Goal: Obtain resource: Obtain resource

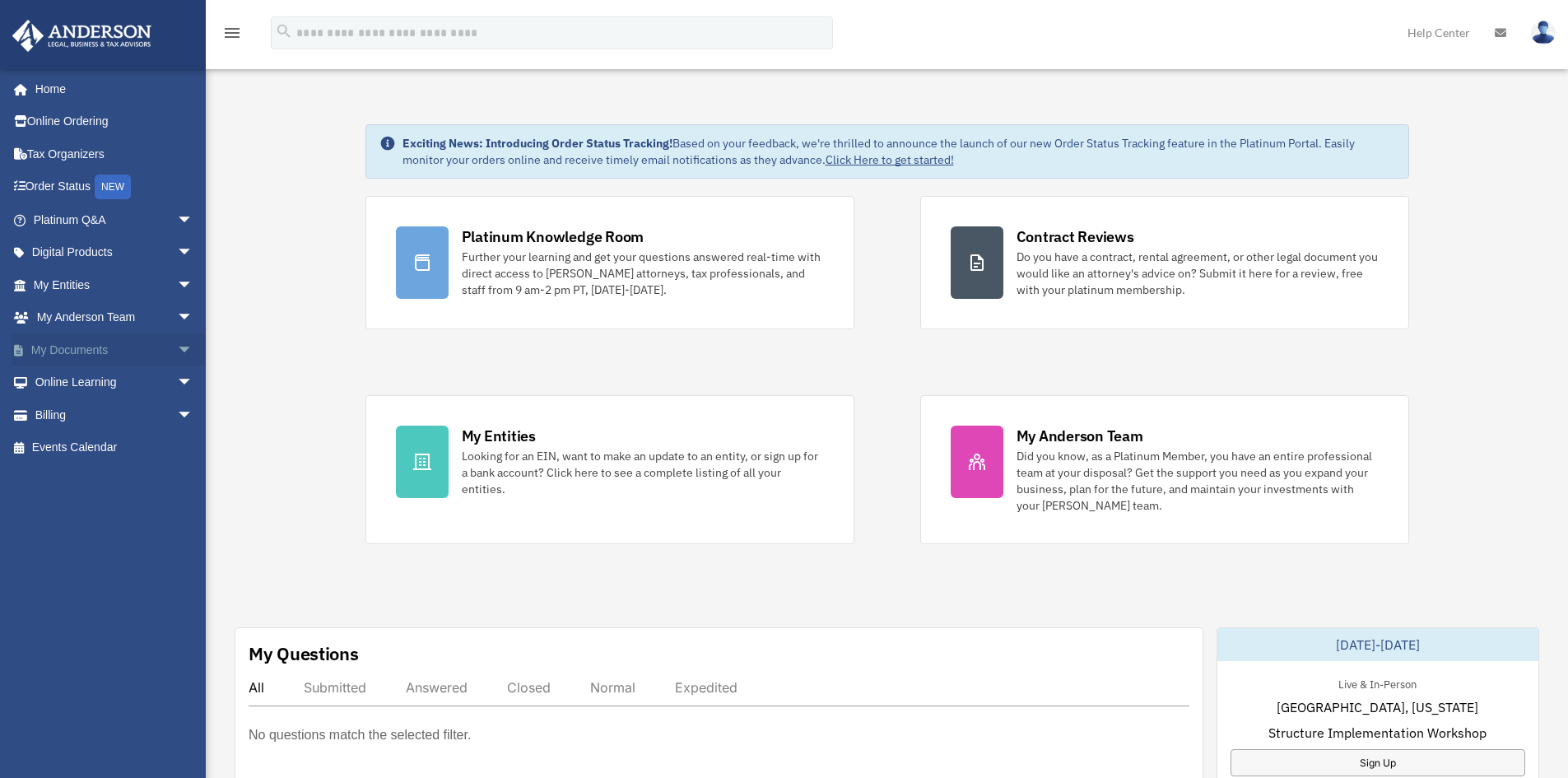
click at [82, 352] on link "My Documents arrow_drop_down" at bounding box center [115, 350] width 206 height 33
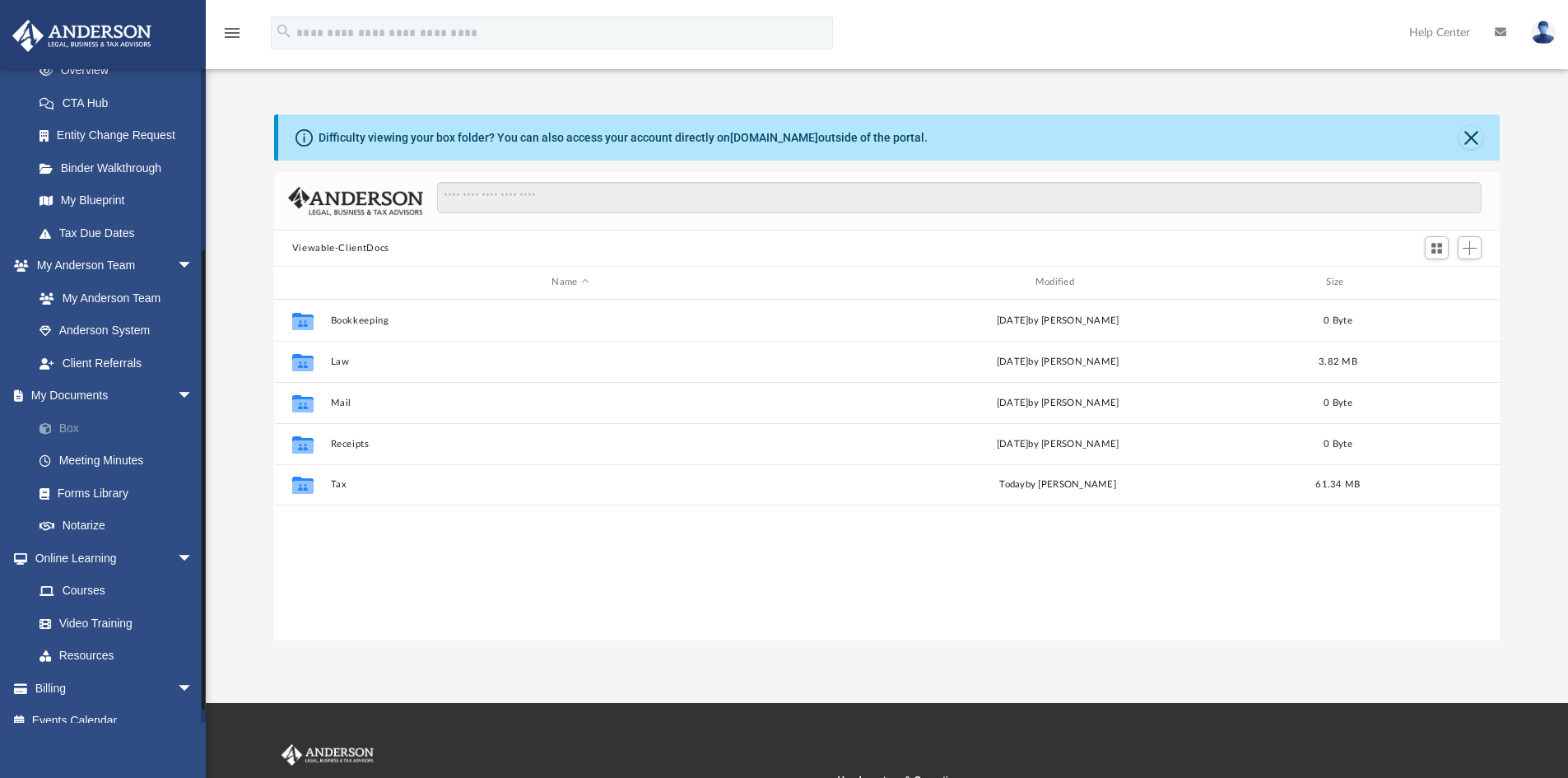
scroll to position [363, 1213]
click at [70, 430] on link "Box" at bounding box center [121, 428] width 195 height 33
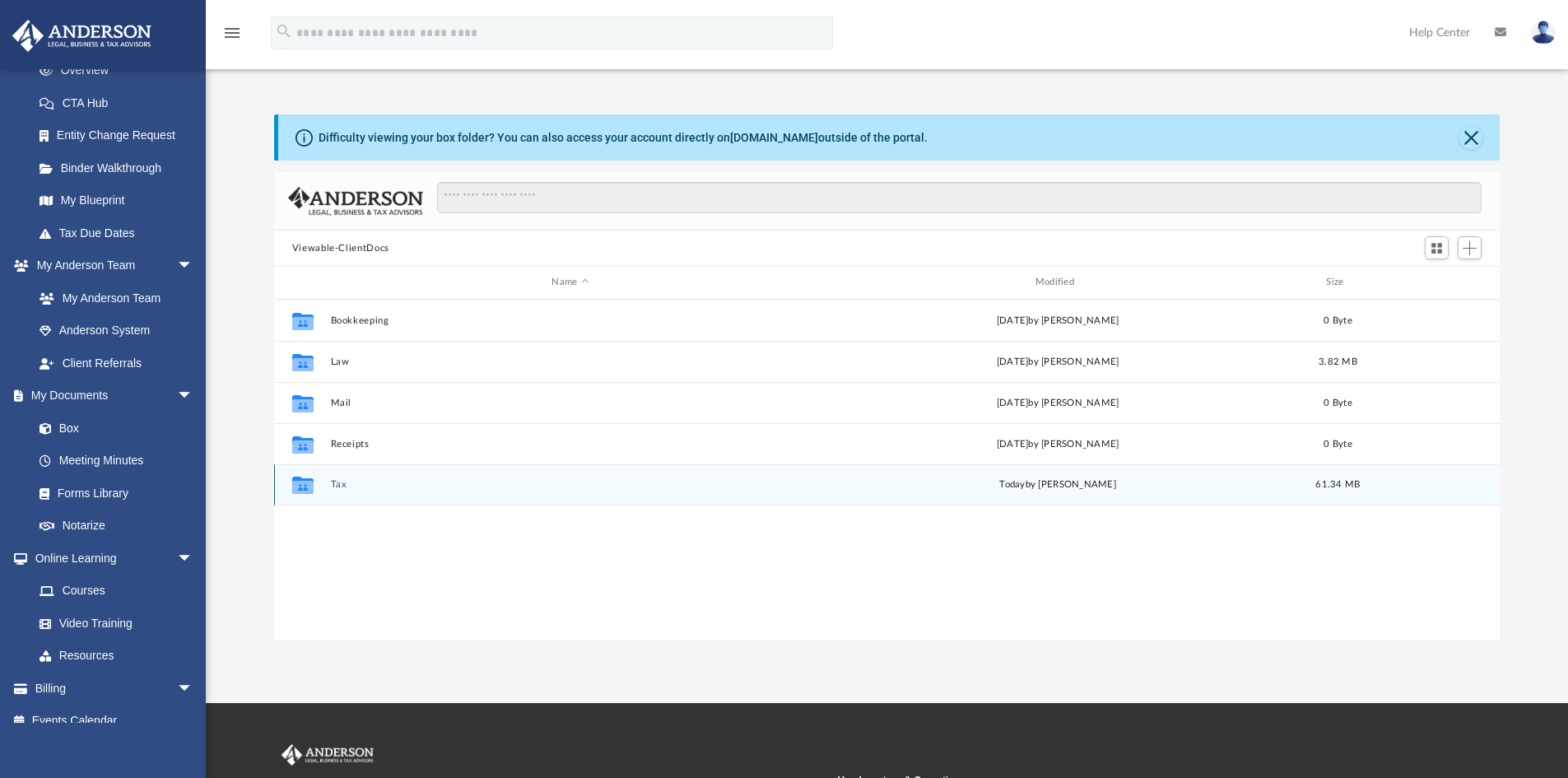
click at [382, 484] on button "Tax" at bounding box center [570, 484] width 480 height 11
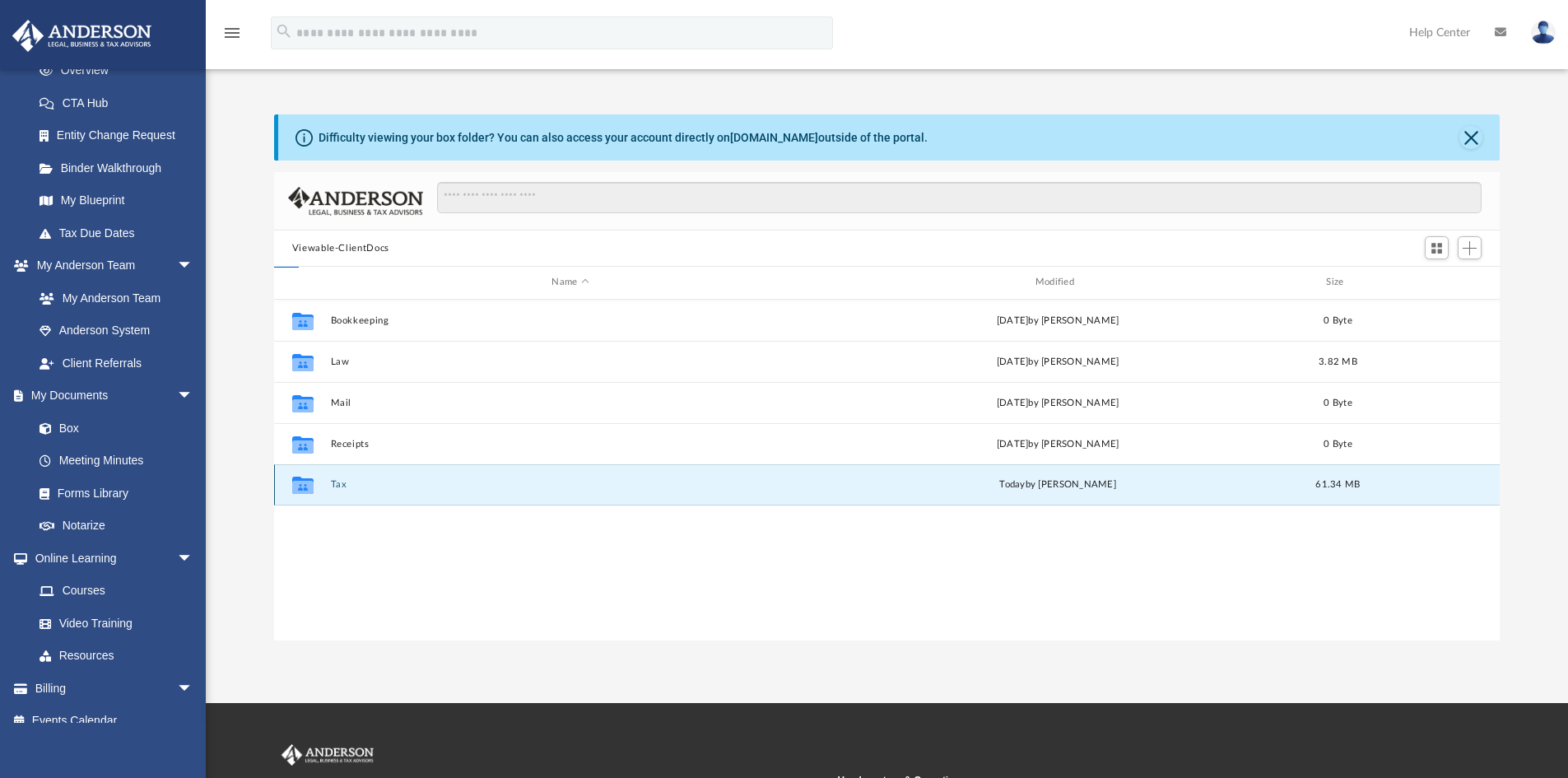
click at [382, 484] on button "Tax" at bounding box center [570, 484] width 480 height 11
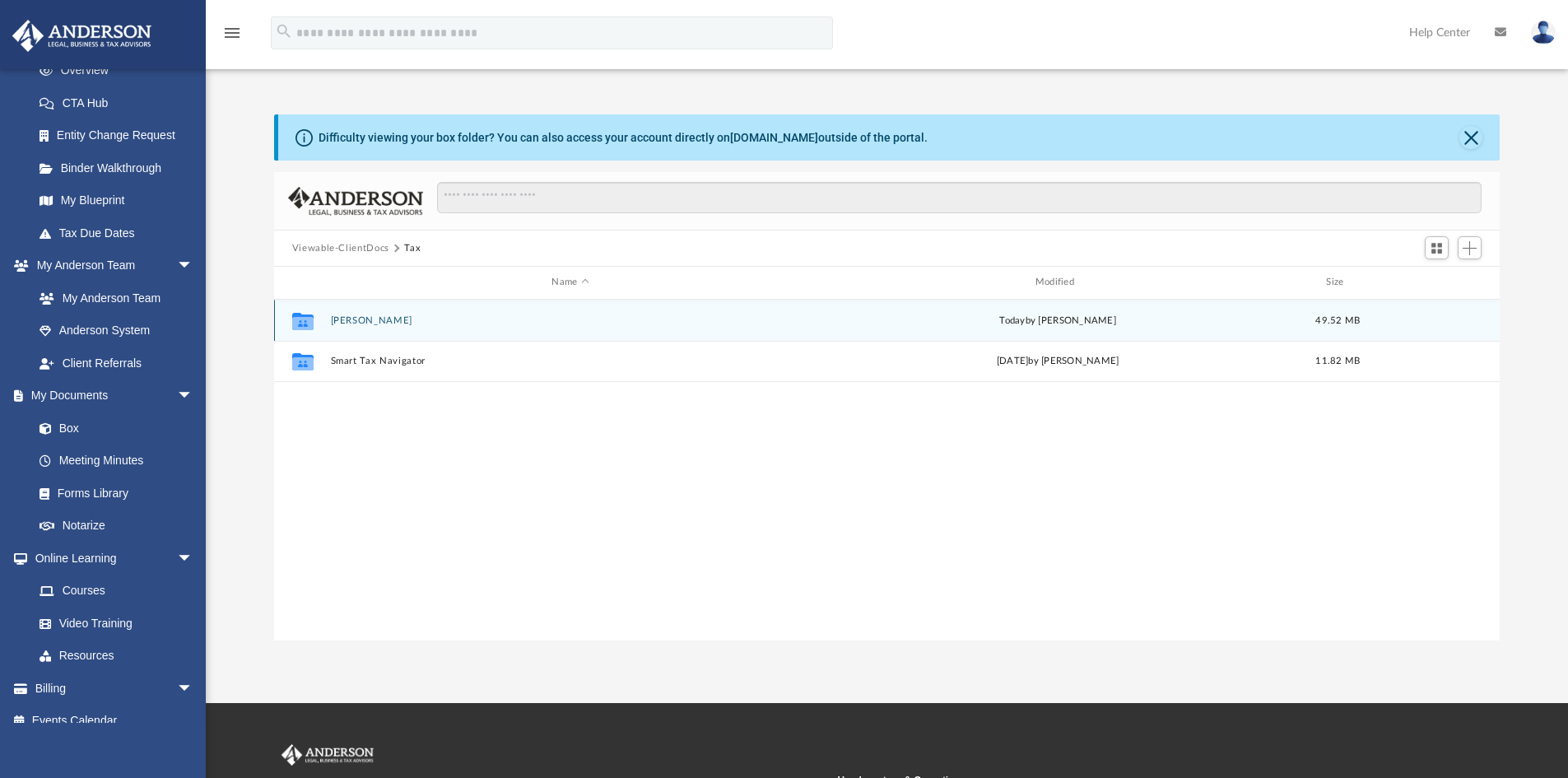
click at [382, 319] on button "[PERSON_NAME]" at bounding box center [570, 320] width 480 height 11
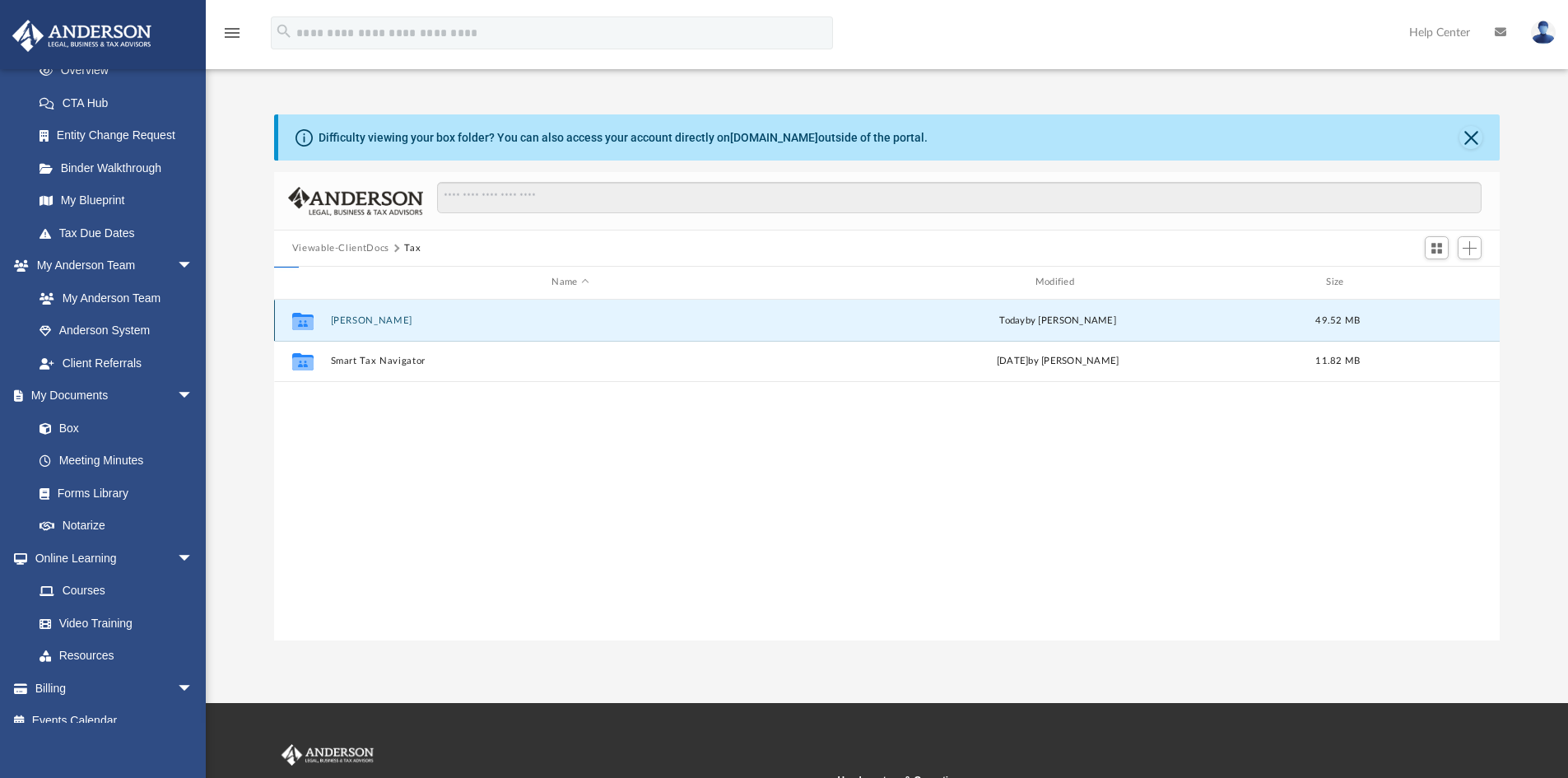
click at [382, 319] on button "[PERSON_NAME]" at bounding box center [570, 320] width 480 height 11
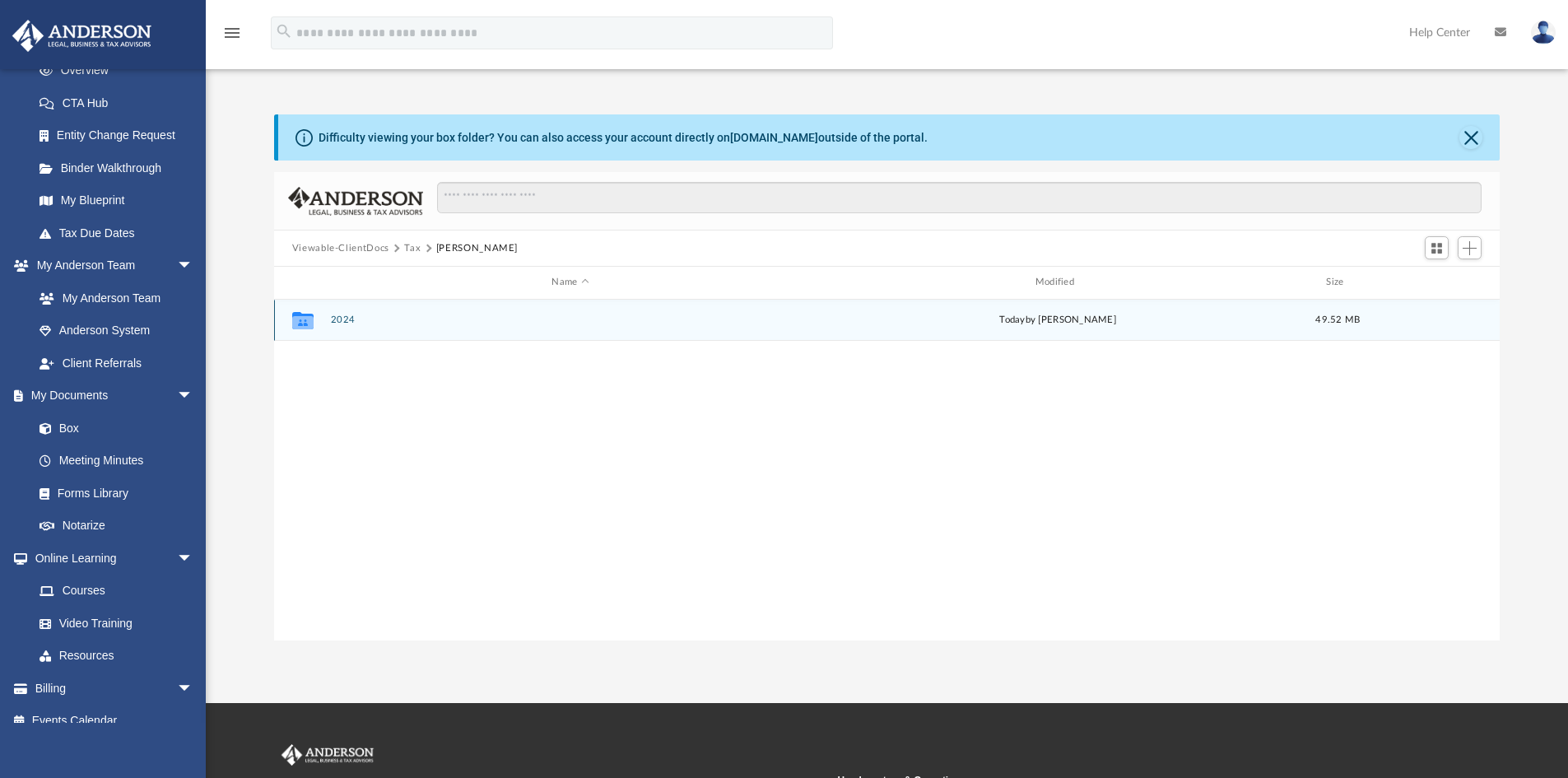
click at [331, 319] on button "2024" at bounding box center [570, 319] width 480 height 11
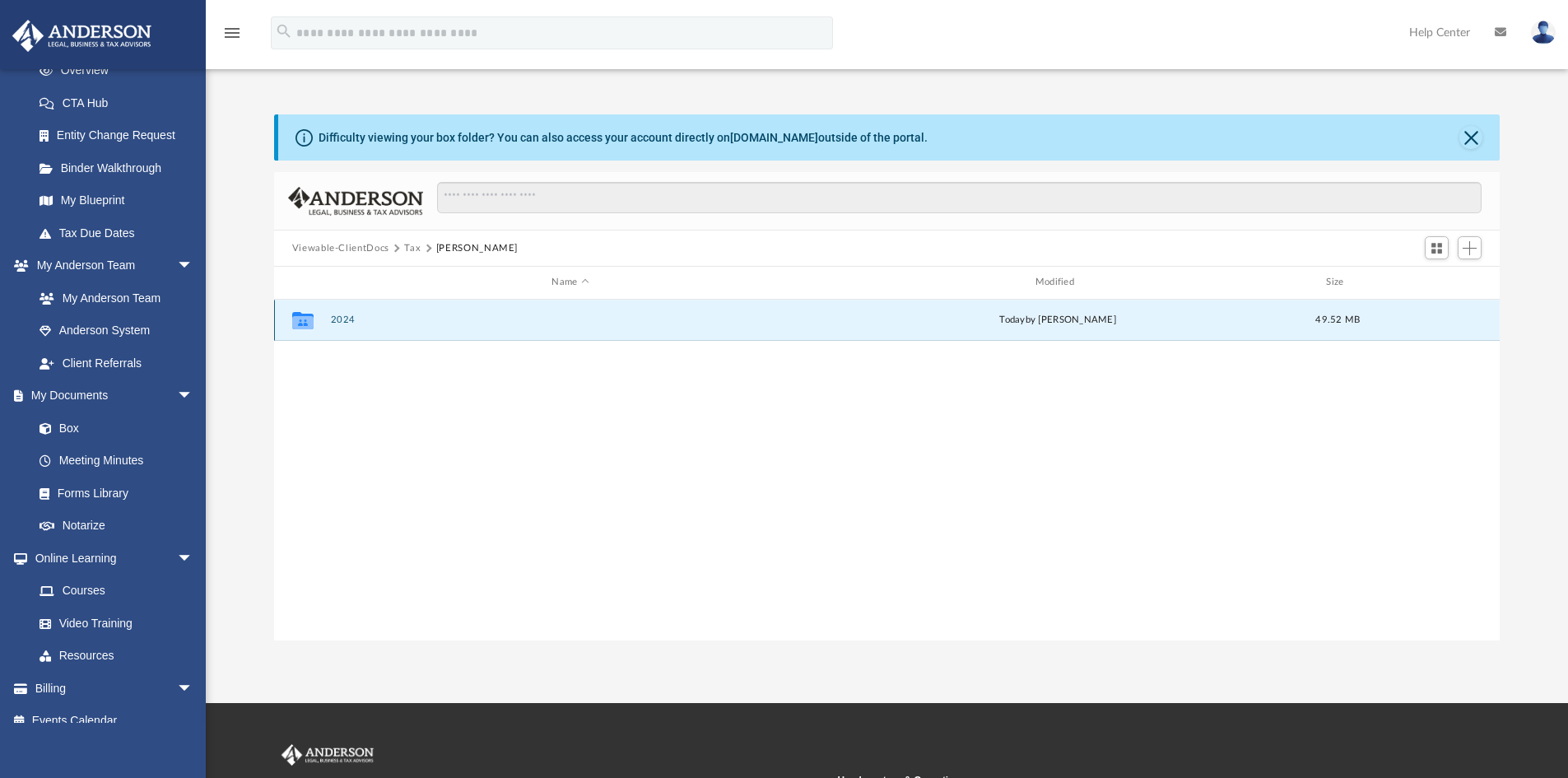
click at [331, 319] on button "2024" at bounding box center [570, 319] width 480 height 11
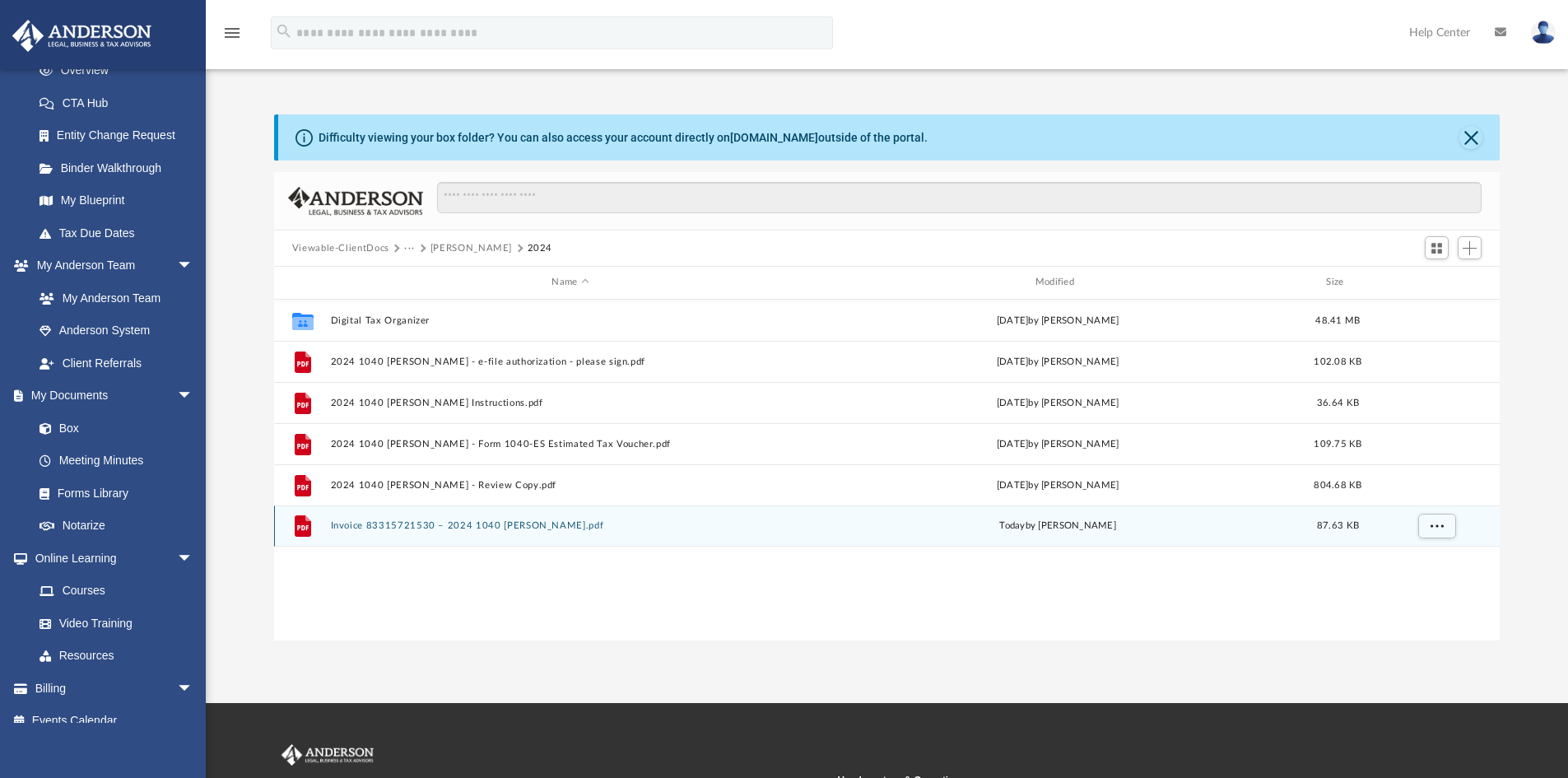
click at [364, 527] on button "Invoice 83315721530 – 2024 1040 [PERSON_NAME].pdf" at bounding box center [570, 526] width 480 height 11
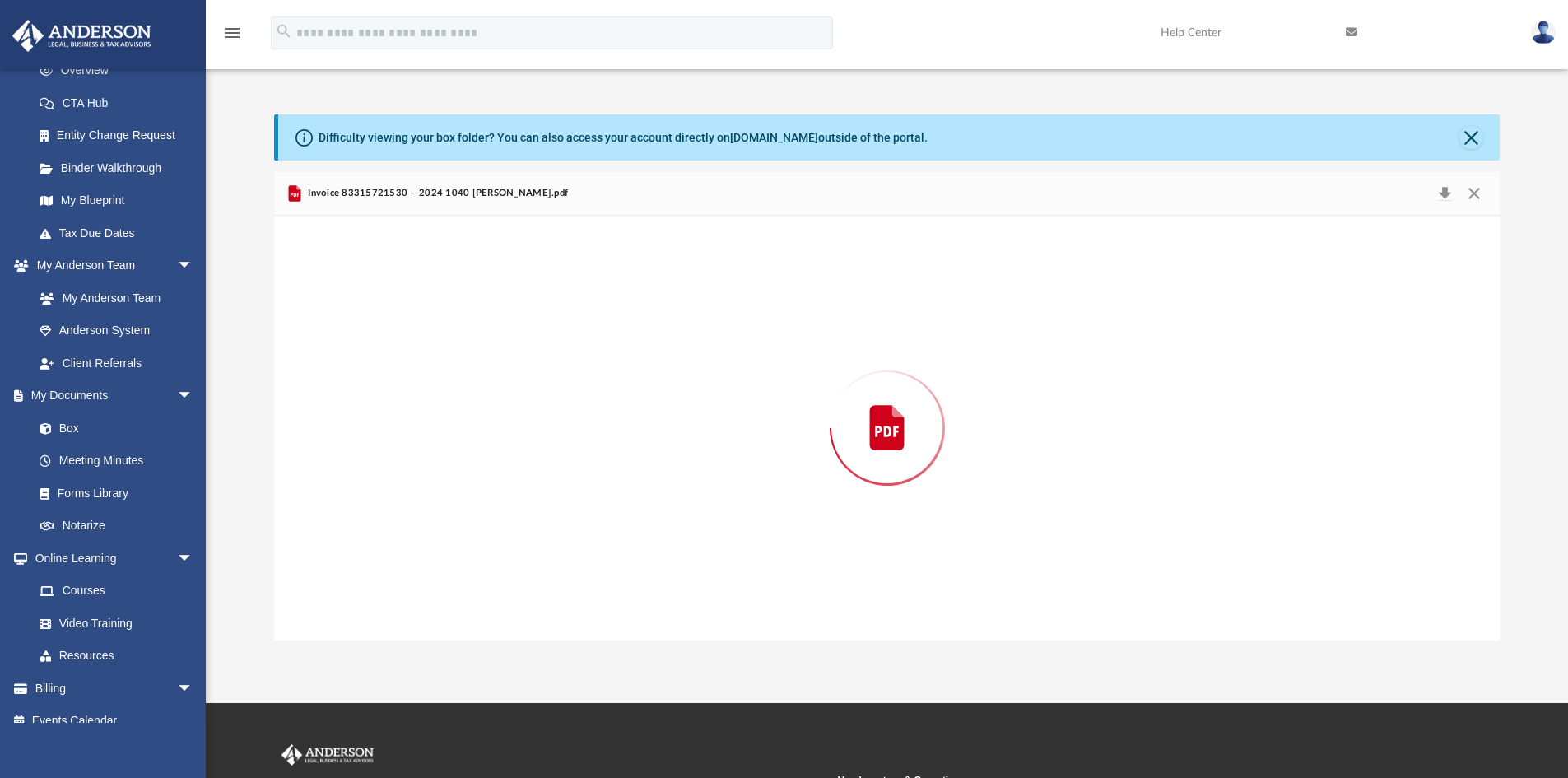
click at [364, 527] on div "Preview" at bounding box center [887, 428] width 1227 height 425
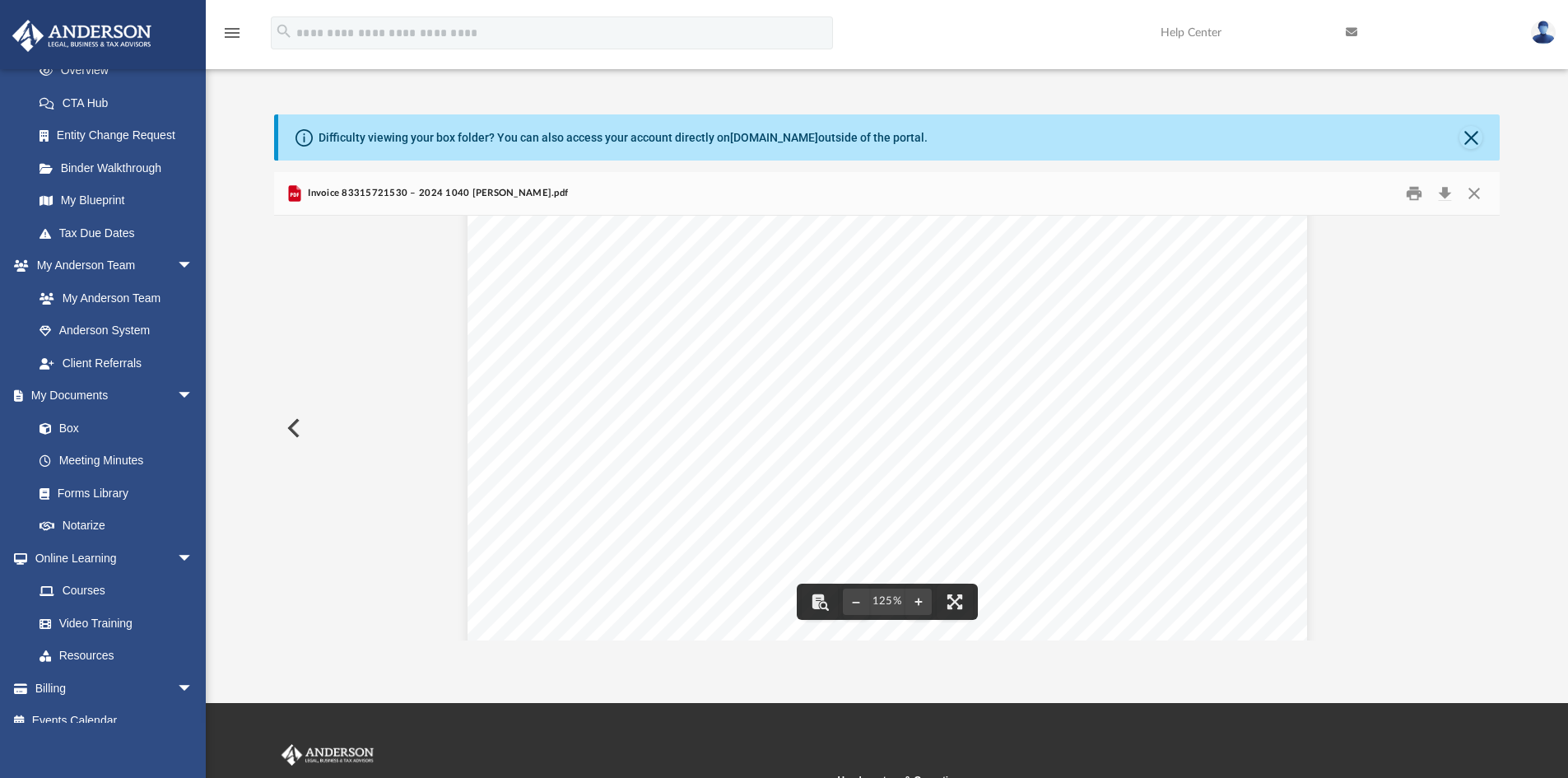
scroll to position [0, 0]
click at [1474, 138] on button "Close" at bounding box center [1470, 137] width 23 height 23
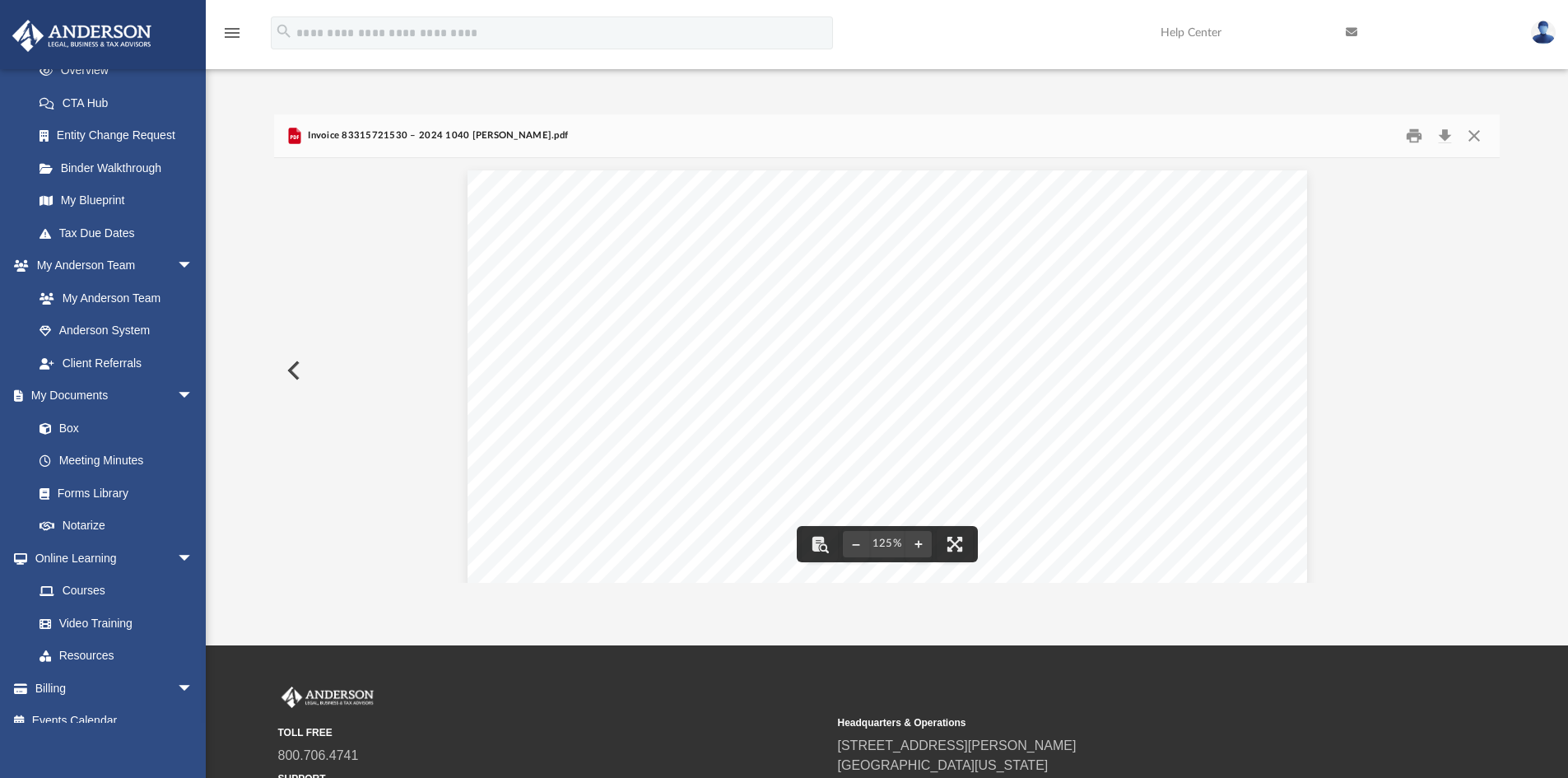
click at [298, 370] on button "Preview" at bounding box center [292, 370] width 37 height 46
click at [1481, 138] on button "Close" at bounding box center [1474, 136] width 30 height 25
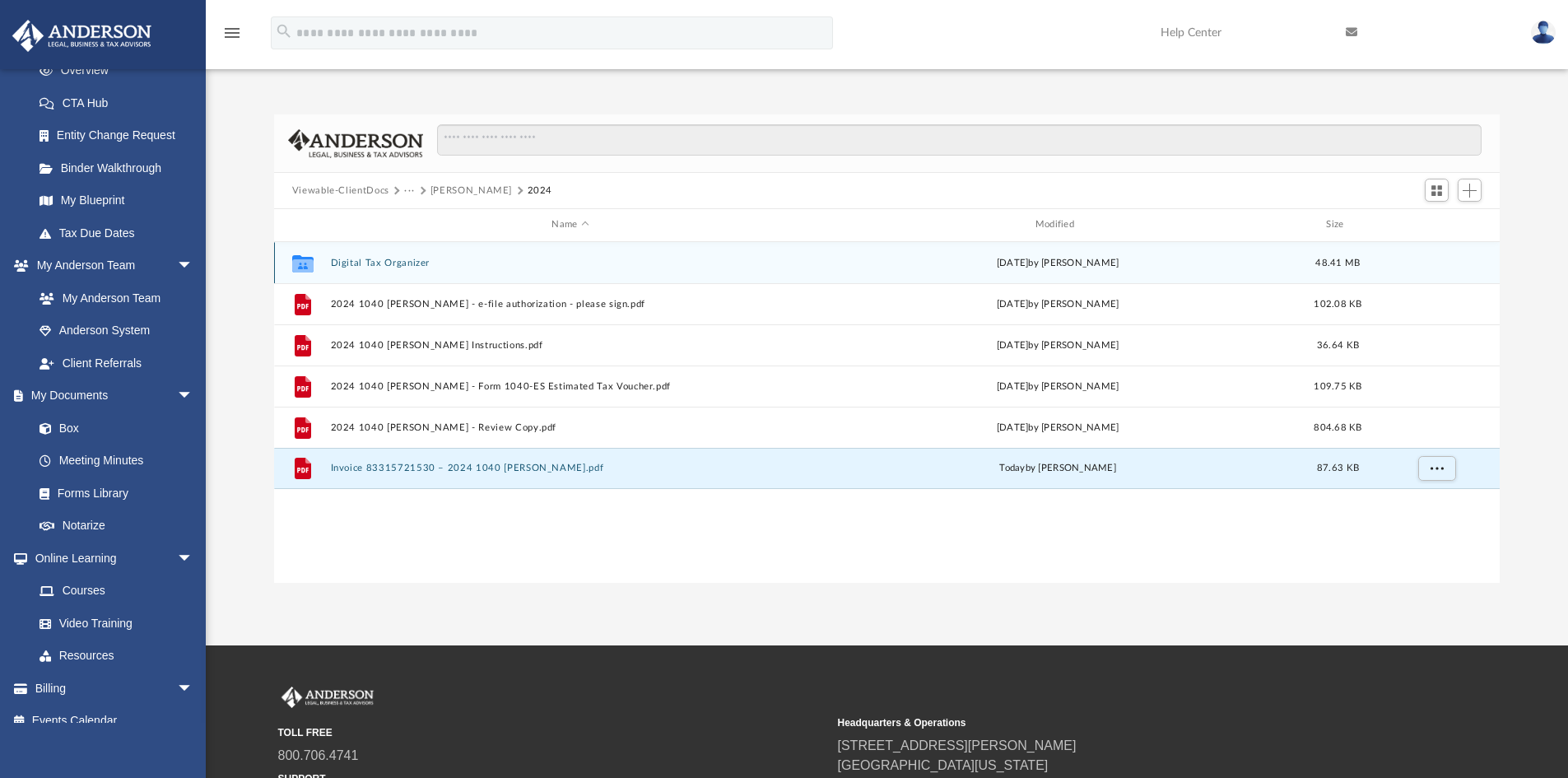
click at [357, 269] on div "Collaborated Folder Digital Tax Organizer Sun Sep 28 2025 by Scott Hopkins 48.4…" at bounding box center [887, 262] width 1227 height 41
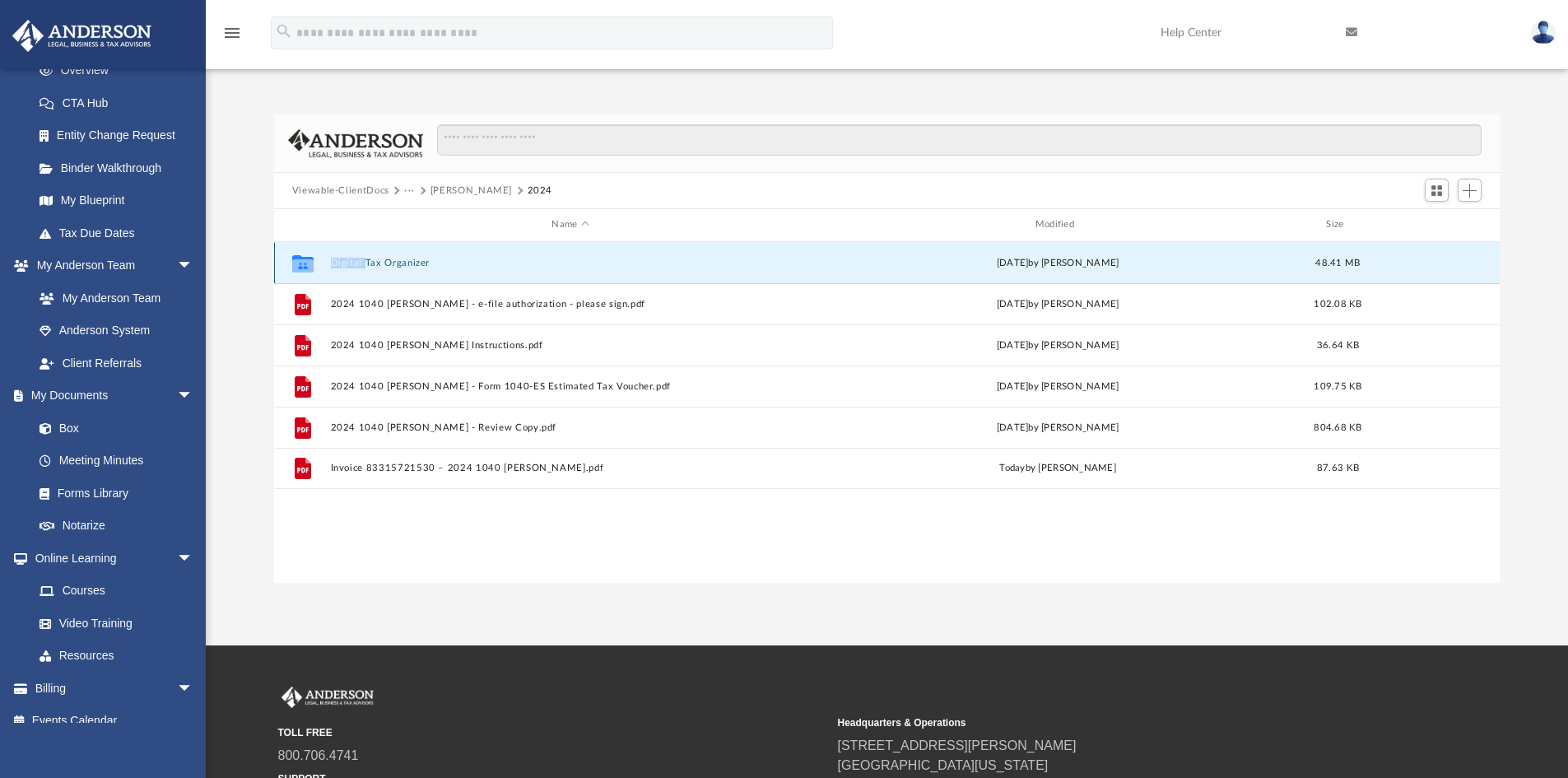
click at [357, 269] on div "Collaborated Folder Digital Tax Organizer Sun Sep 28 2025 by Scott Hopkins 48.4…" at bounding box center [887, 262] width 1227 height 41
click at [494, 262] on button "Digital Tax Organizer" at bounding box center [570, 262] width 480 height 11
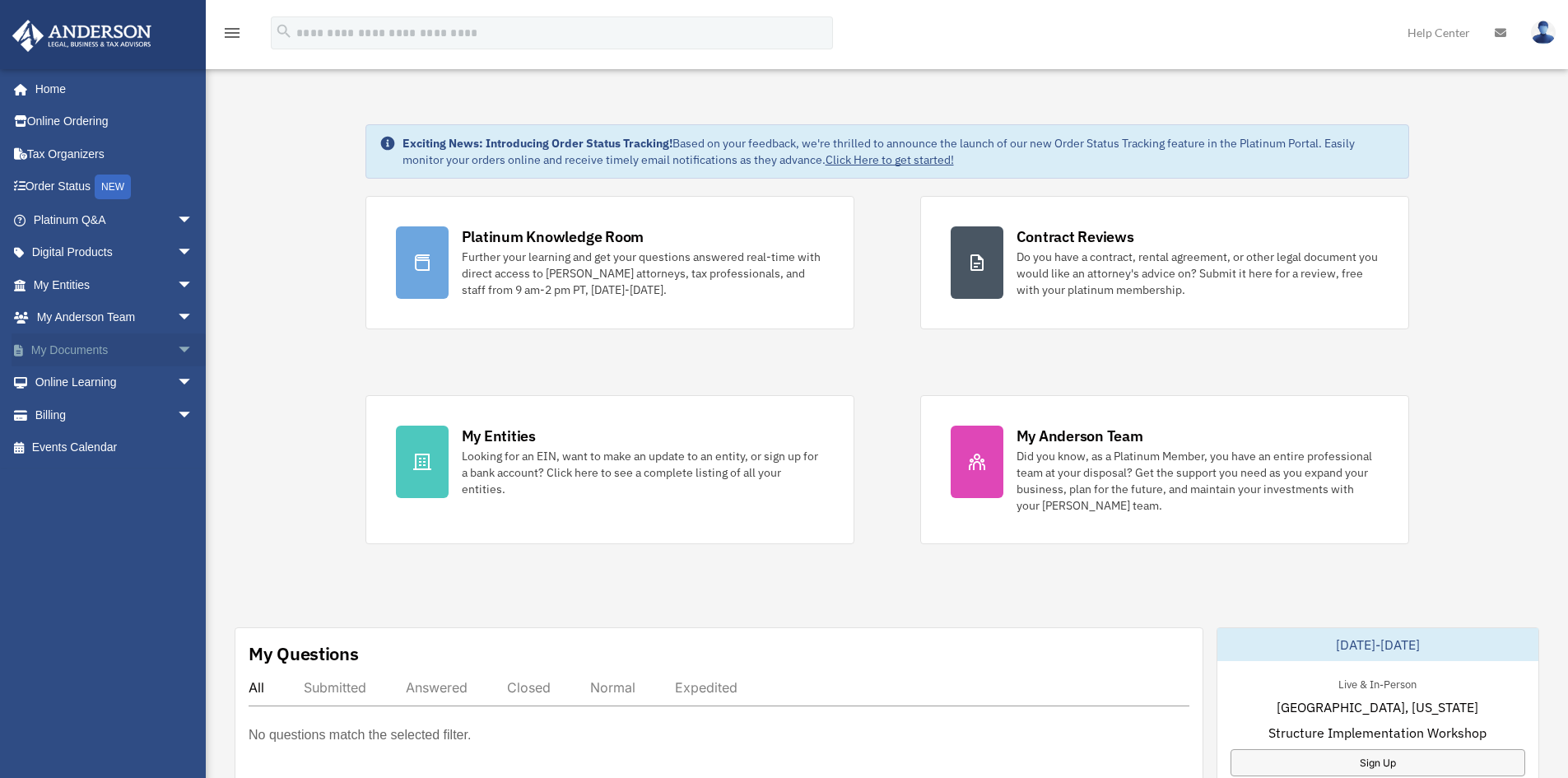
click at [76, 347] on link "My Documents arrow_drop_down" at bounding box center [115, 350] width 206 height 33
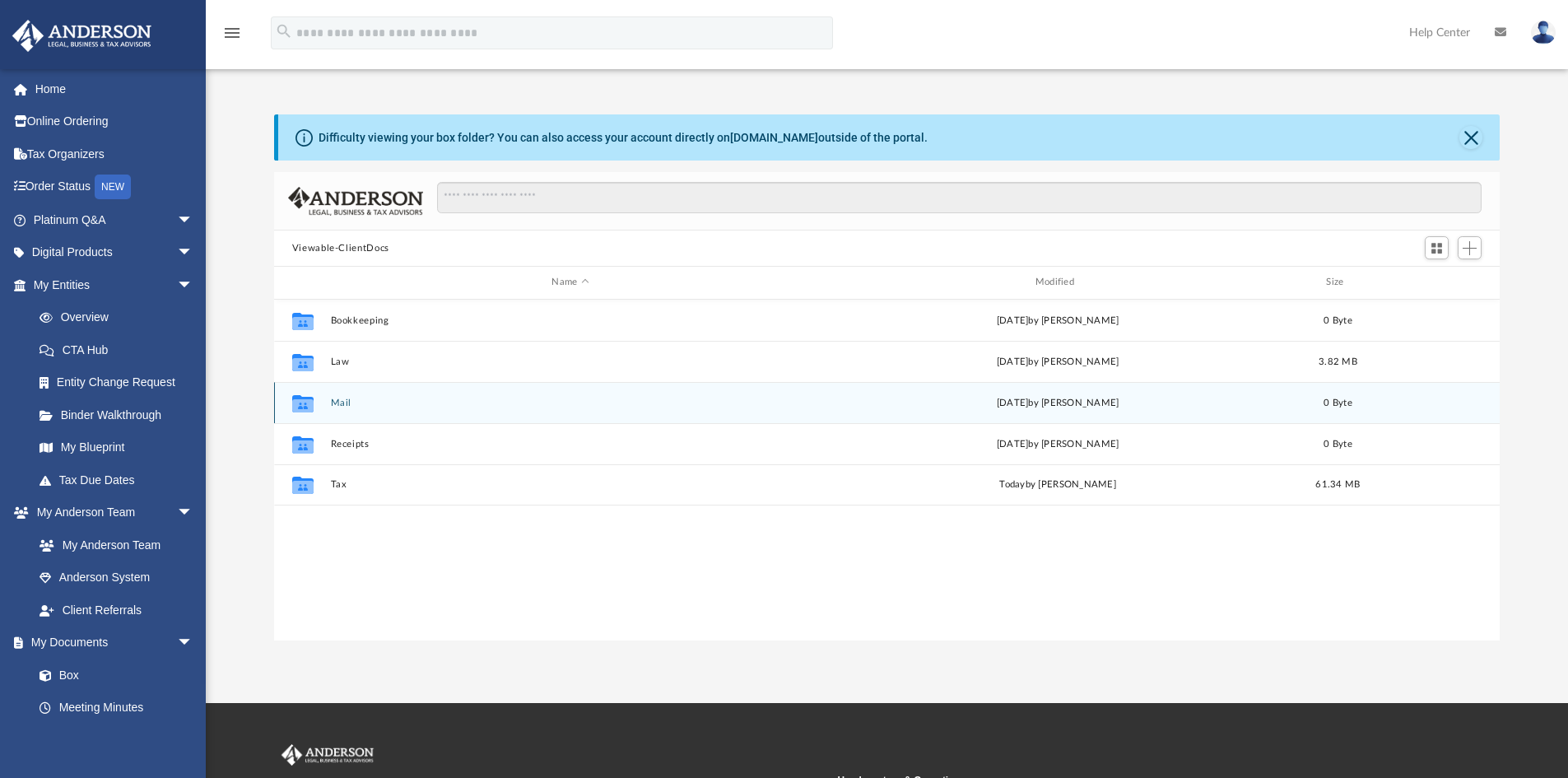
scroll to position [363, 1213]
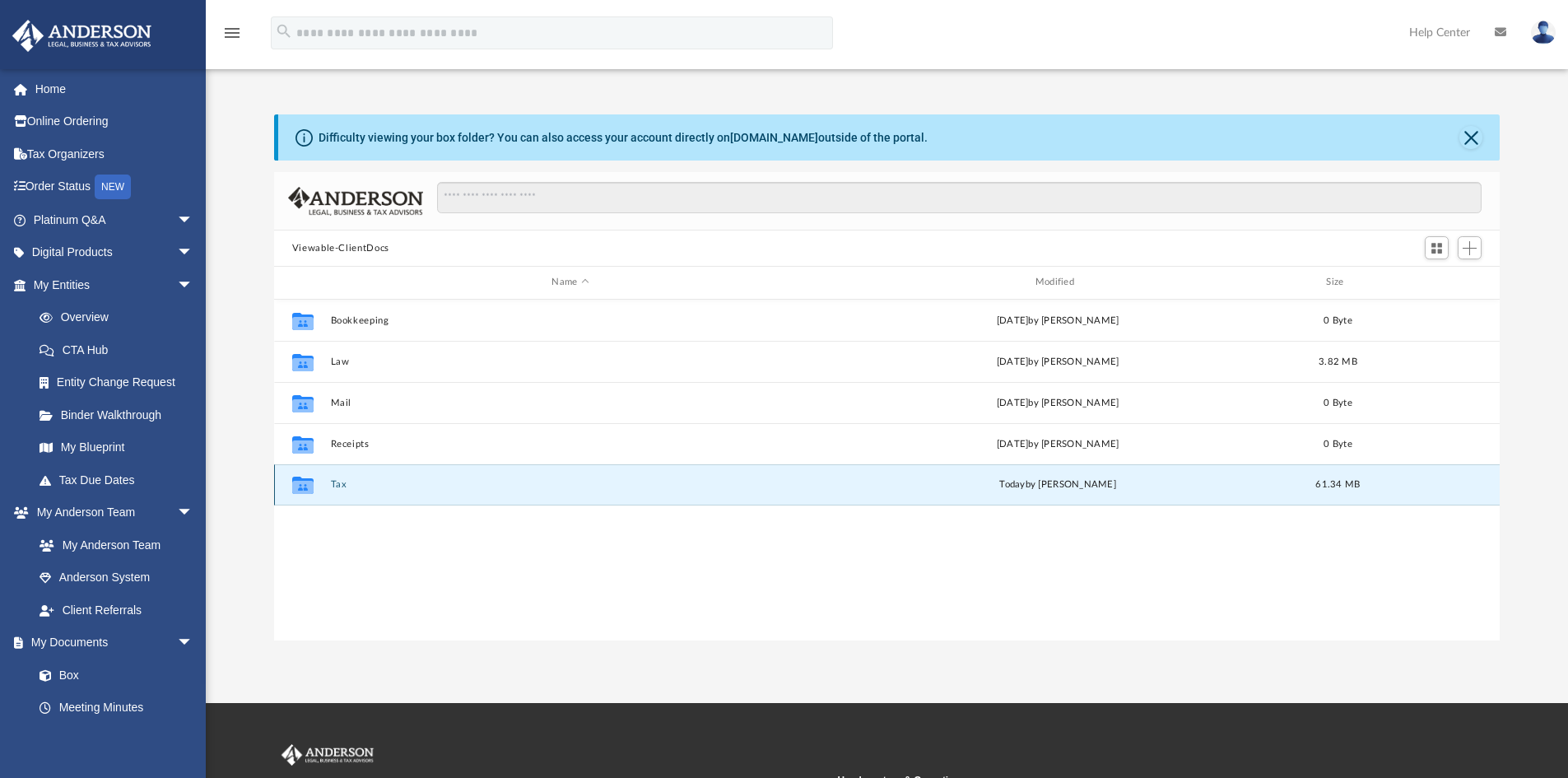
click at [334, 485] on button "Tax" at bounding box center [570, 484] width 480 height 11
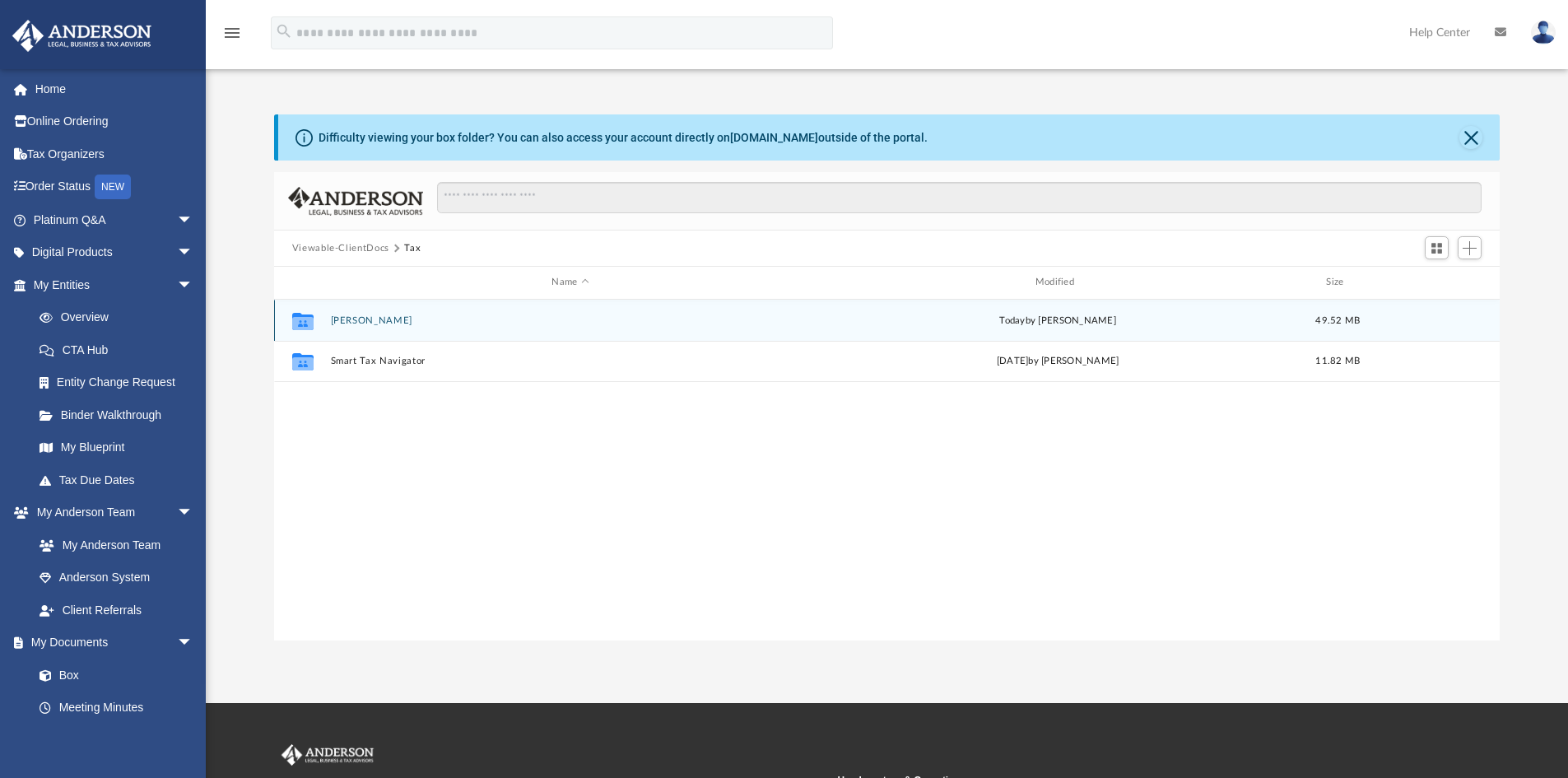
click at [359, 327] on div "Collaborated [PERSON_NAME] [DATE] by [PERSON_NAME] 49.52 MB" at bounding box center [887, 320] width 1227 height 41
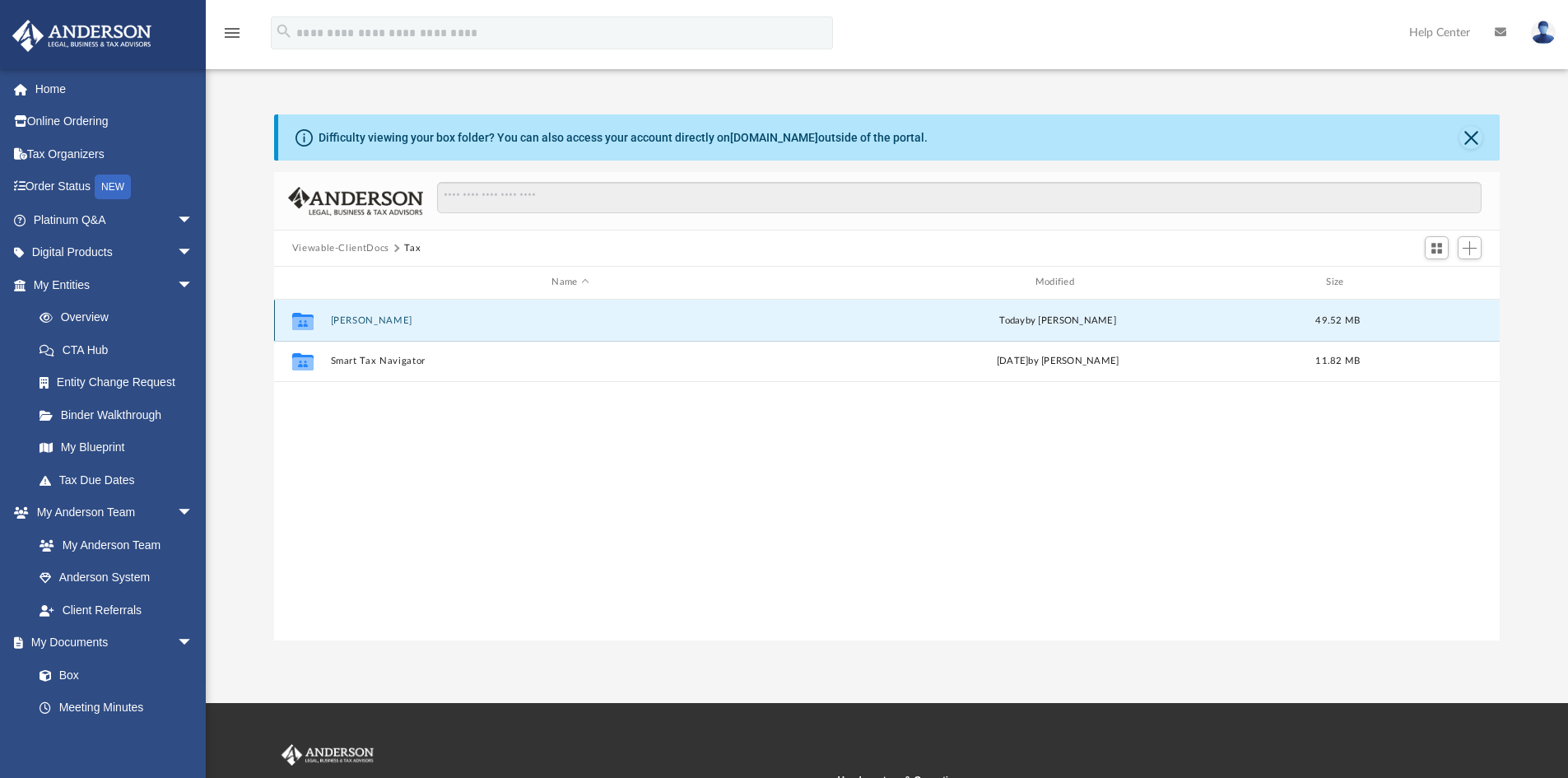
click at [359, 327] on div "Collaborated [PERSON_NAME] [DATE] by [PERSON_NAME] 49.52 MB" at bounding box center [887, 320] width 1227 height 41
click at [486, 317] on button "[PERSON_NAME]" at bounding box center [570, 320] width 480 height 11
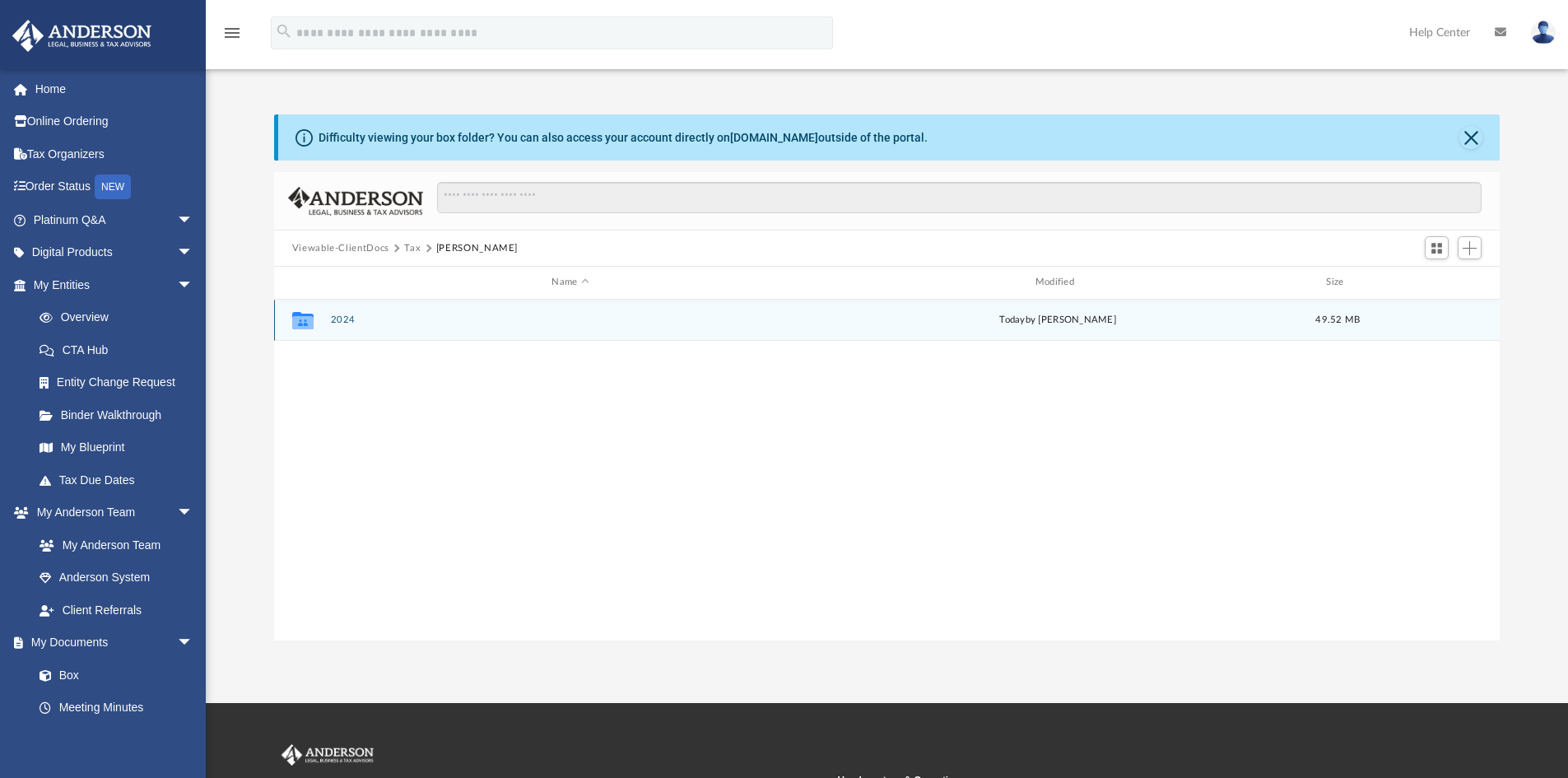
click at [322, 322] on div "Collaborated Folder" at bounding box center [303, 320] width 41 height 26
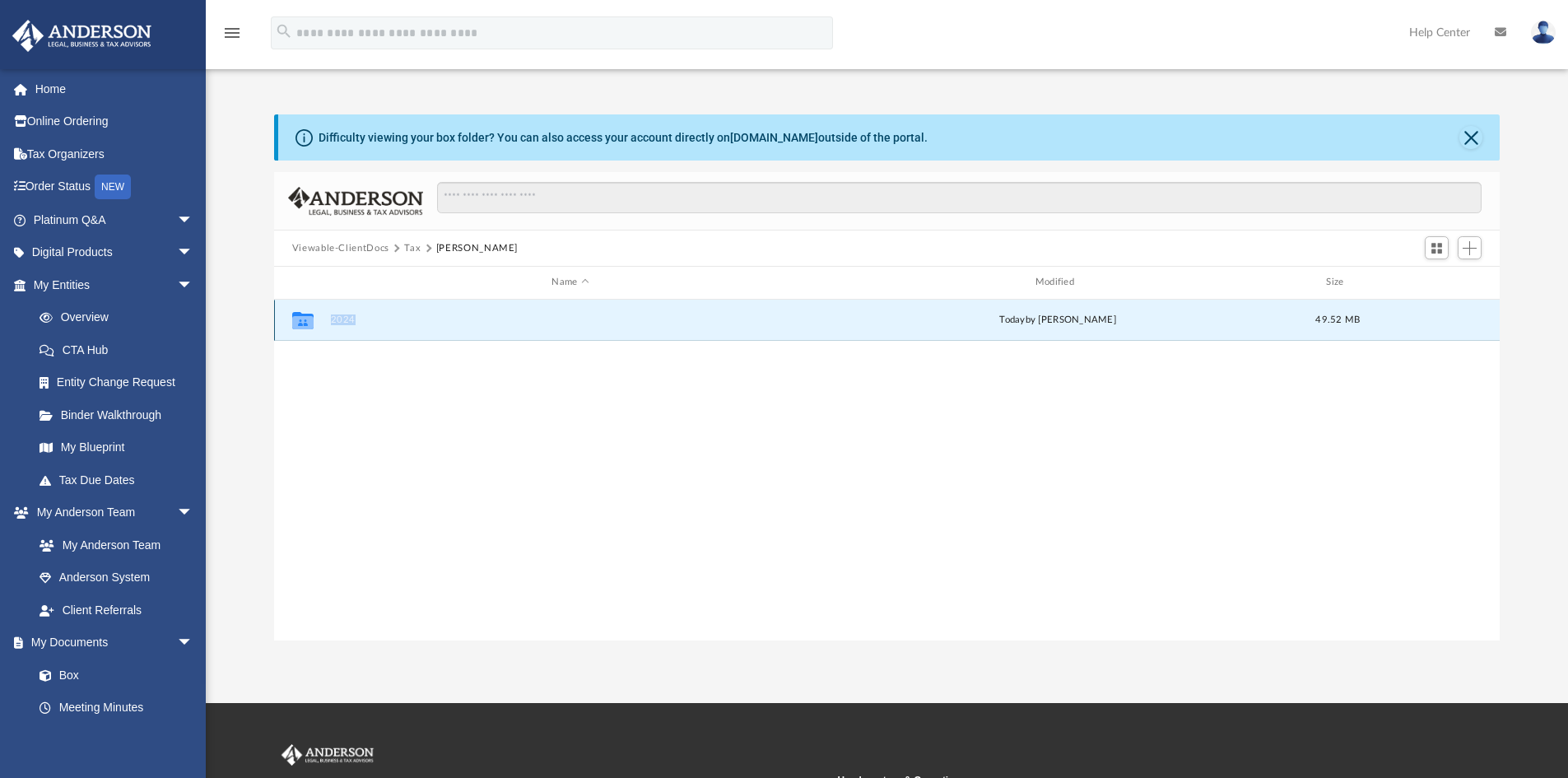
click at [481, 327] on div "Collaborated Folder 2024 [DATE] by [PERSON_NAME] 49.52 MB" at bounding box center [887, 320] width 1227 height 41
click at [402, 324] on button "2024" at bounding box center [570, 319] width 480 height 11
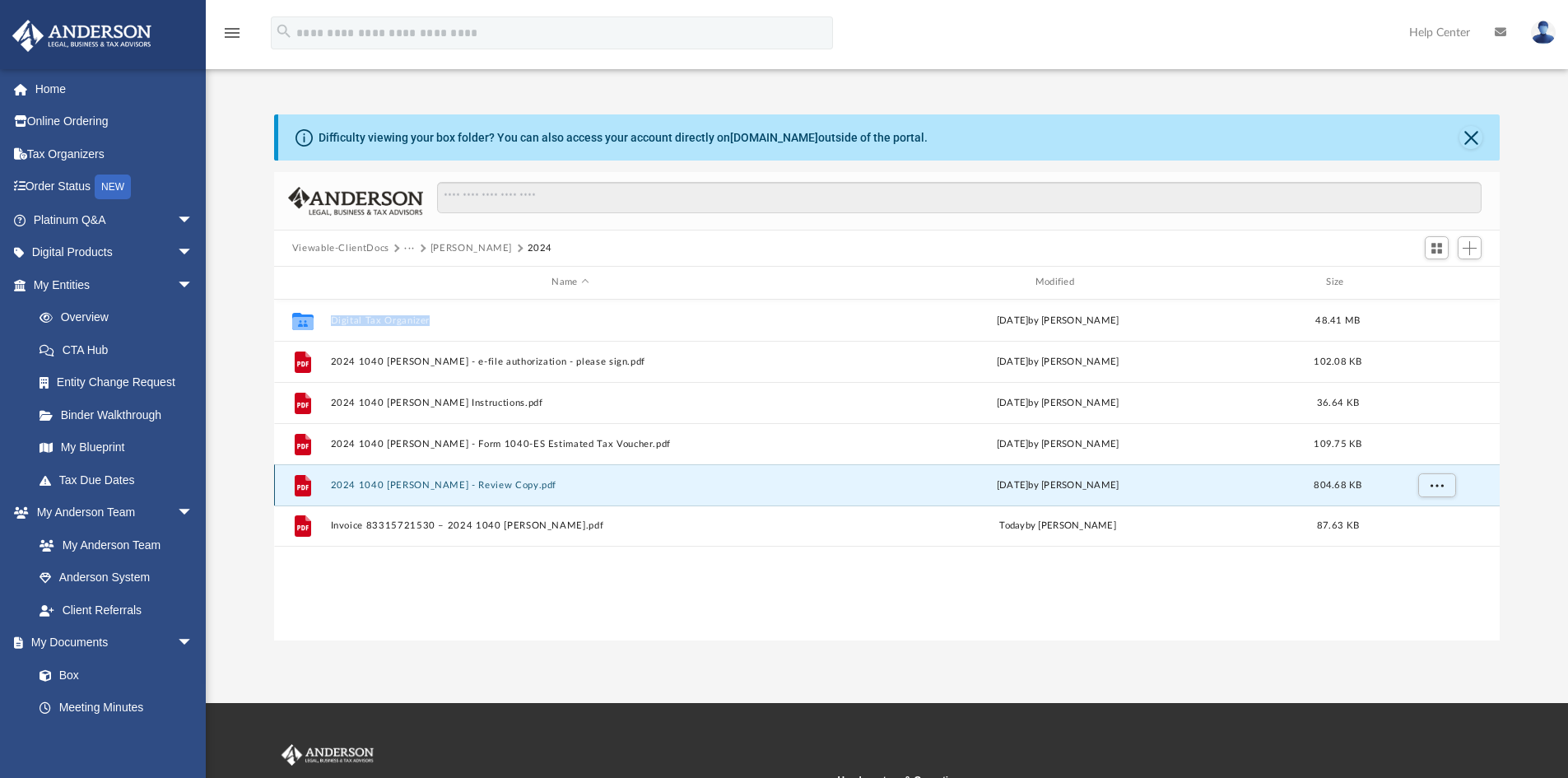
click at [392, 483] on button "2024 1040 [PERSON_NAME] - Review Copy.pdf" at bounding box center [570, 485] width 480 height 11
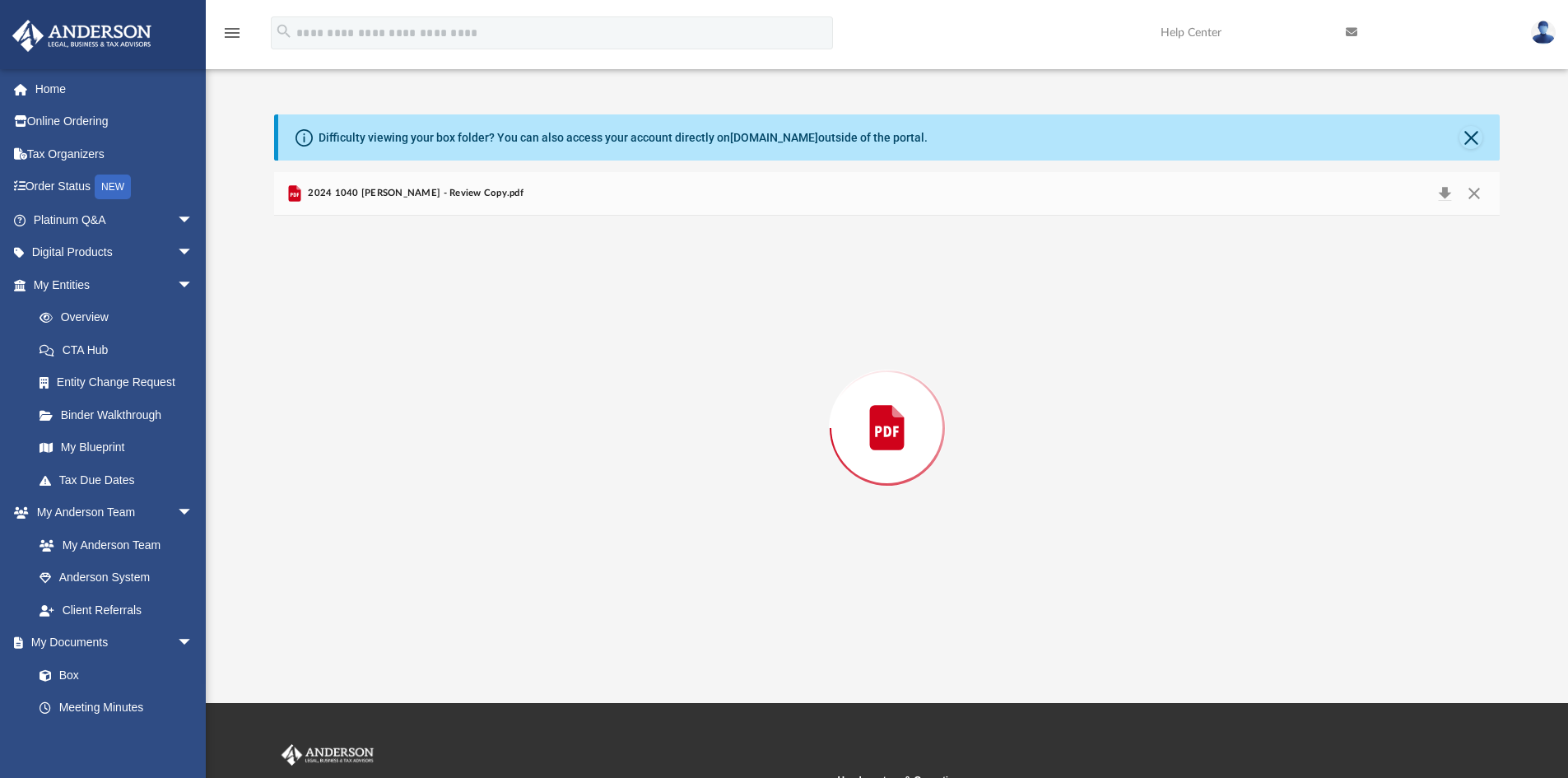
click at [392, 483] on div "Preview" at bounding box center [887, 428] width 1227 height 425
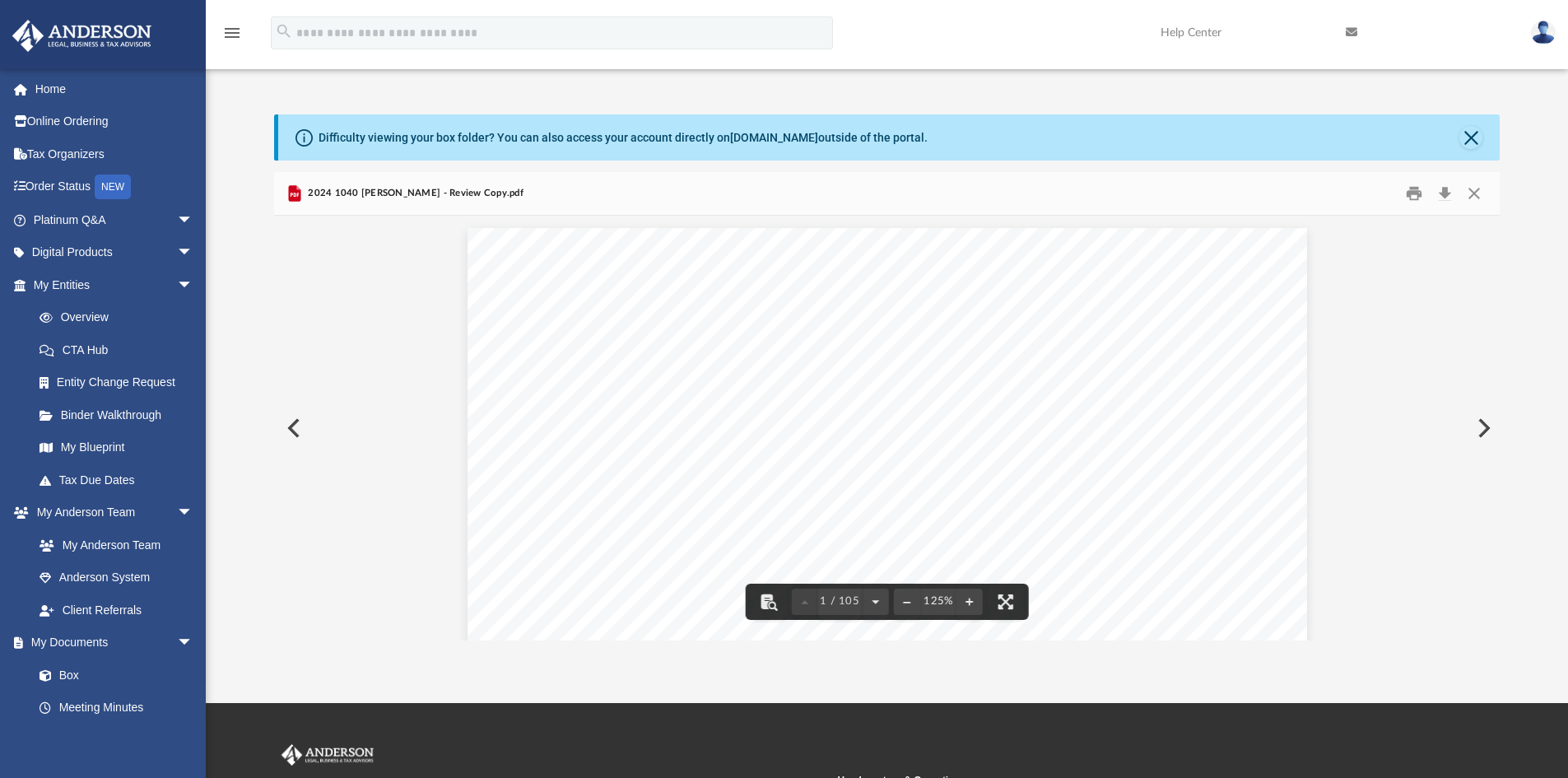
click at [1241, 194] on div "2024 1040 [PERSON_NAME] - Review Copy.pdf" at bounding box center [887, 194] width 1227 height 43
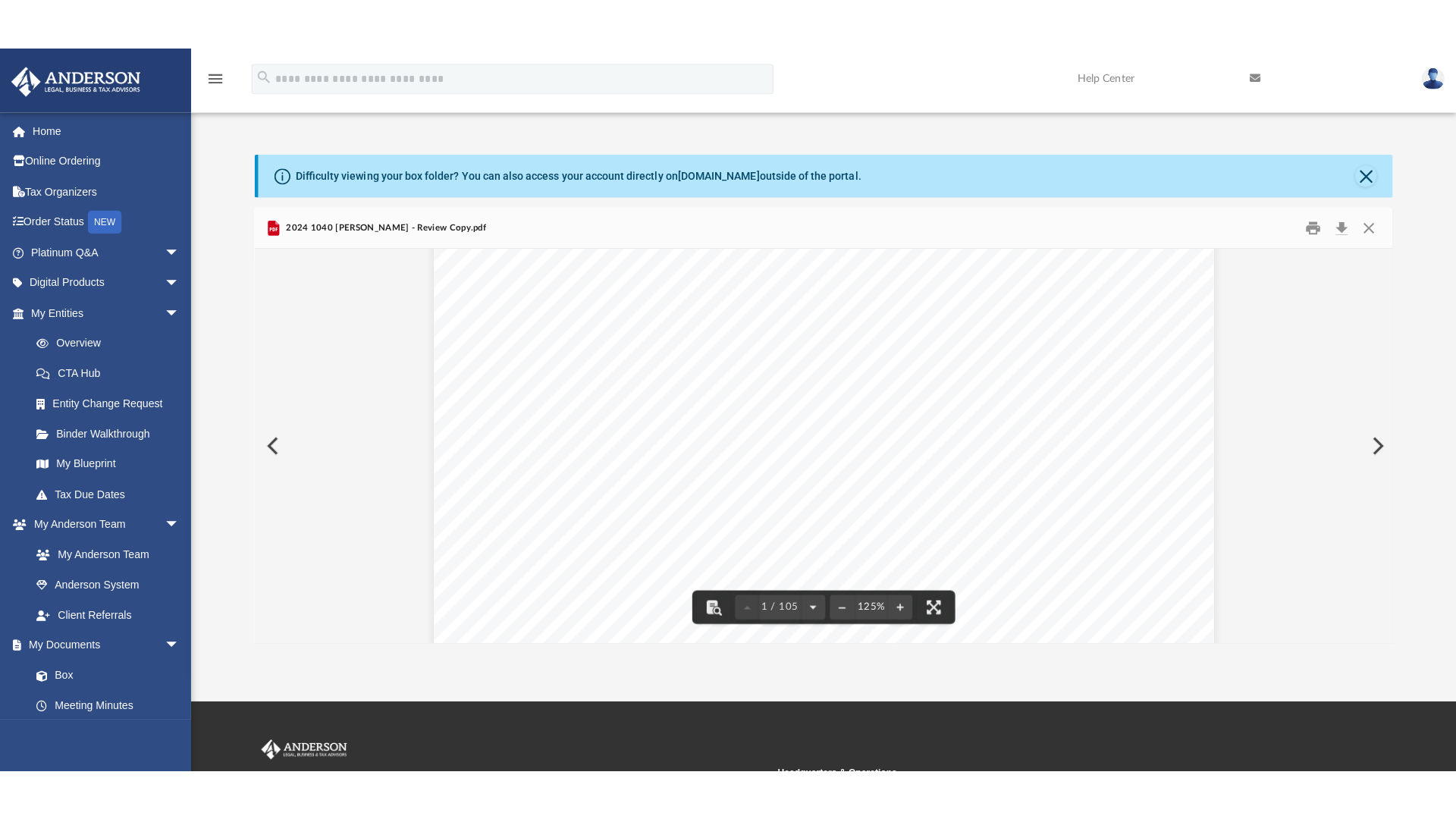
scroll to position [0, 0]
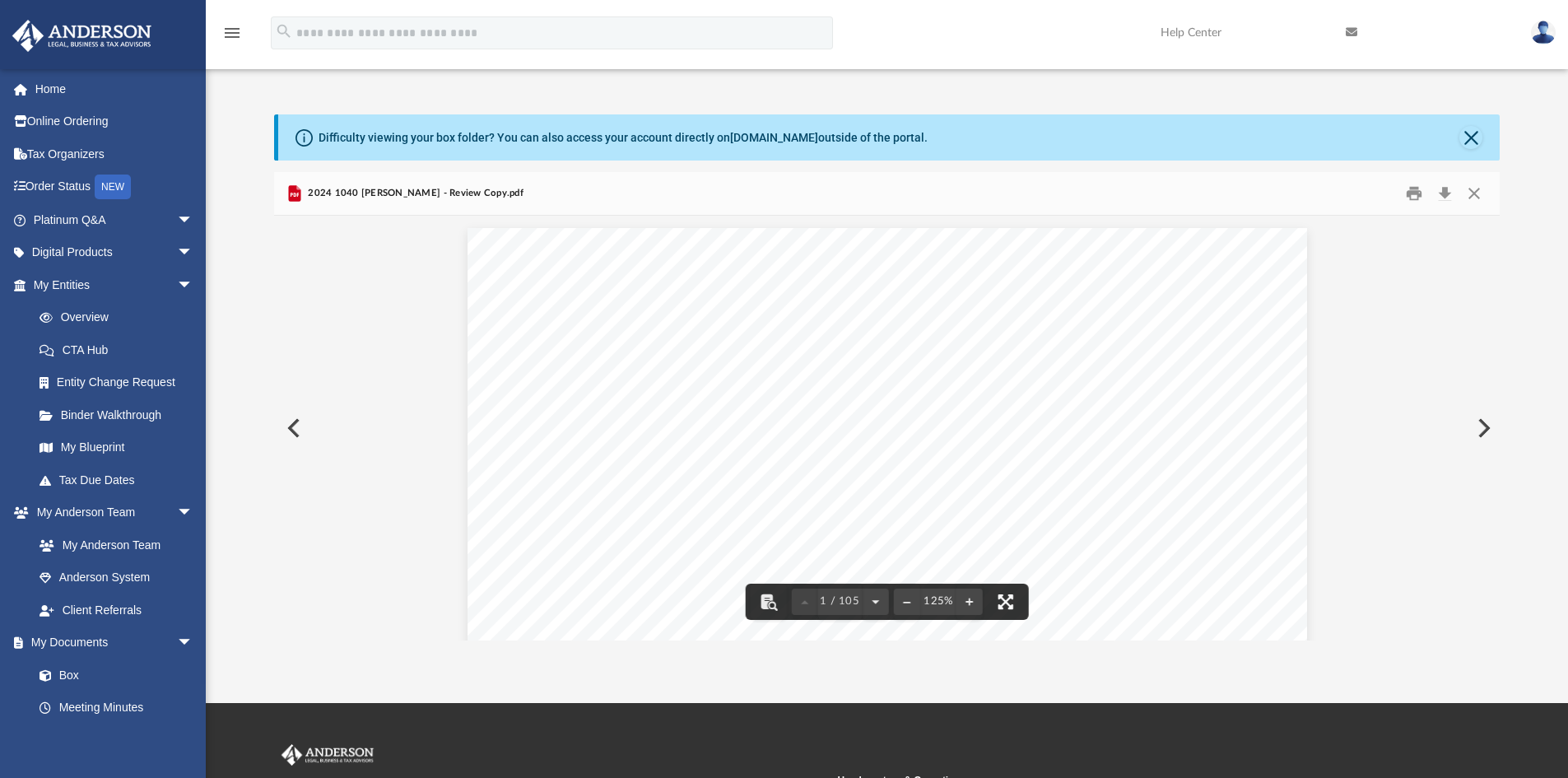
click at [1005, 608] on button "File preview" at bounding box center [1005, 601] width 37 height 37
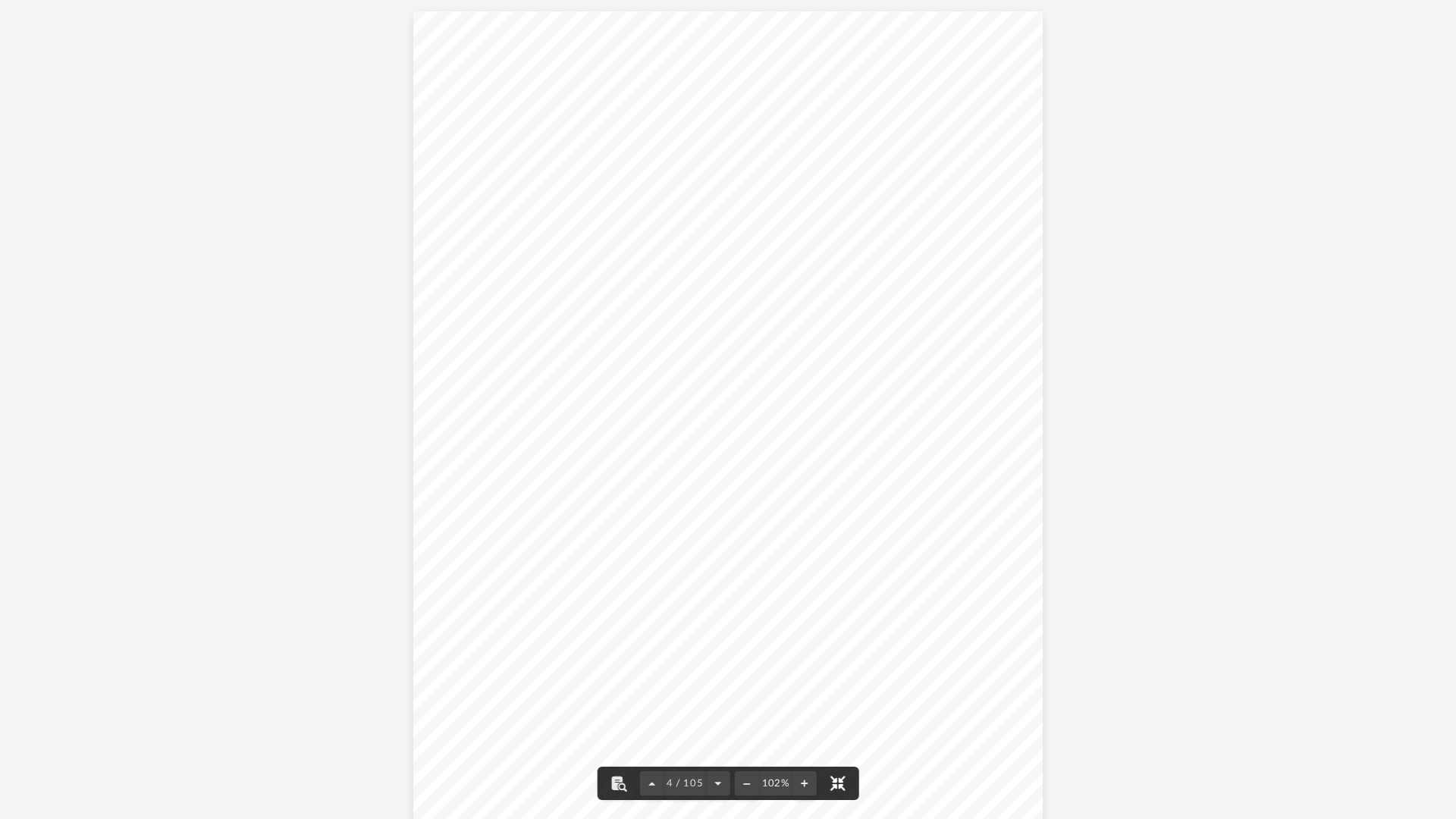
scroll to position [2514, 0]
drag, startPoint x: 748, startPoint y: 217, endPoint x: 801, endPoint y: 214, distance: 53.1
click at [801, 214] on span "258,285." at bounding box center [783, 216] width 59 height 10
drag, startPoint x: 755, startPoint y: 357, endPoint x: 797, endPoint y: 359, distance: 42.0
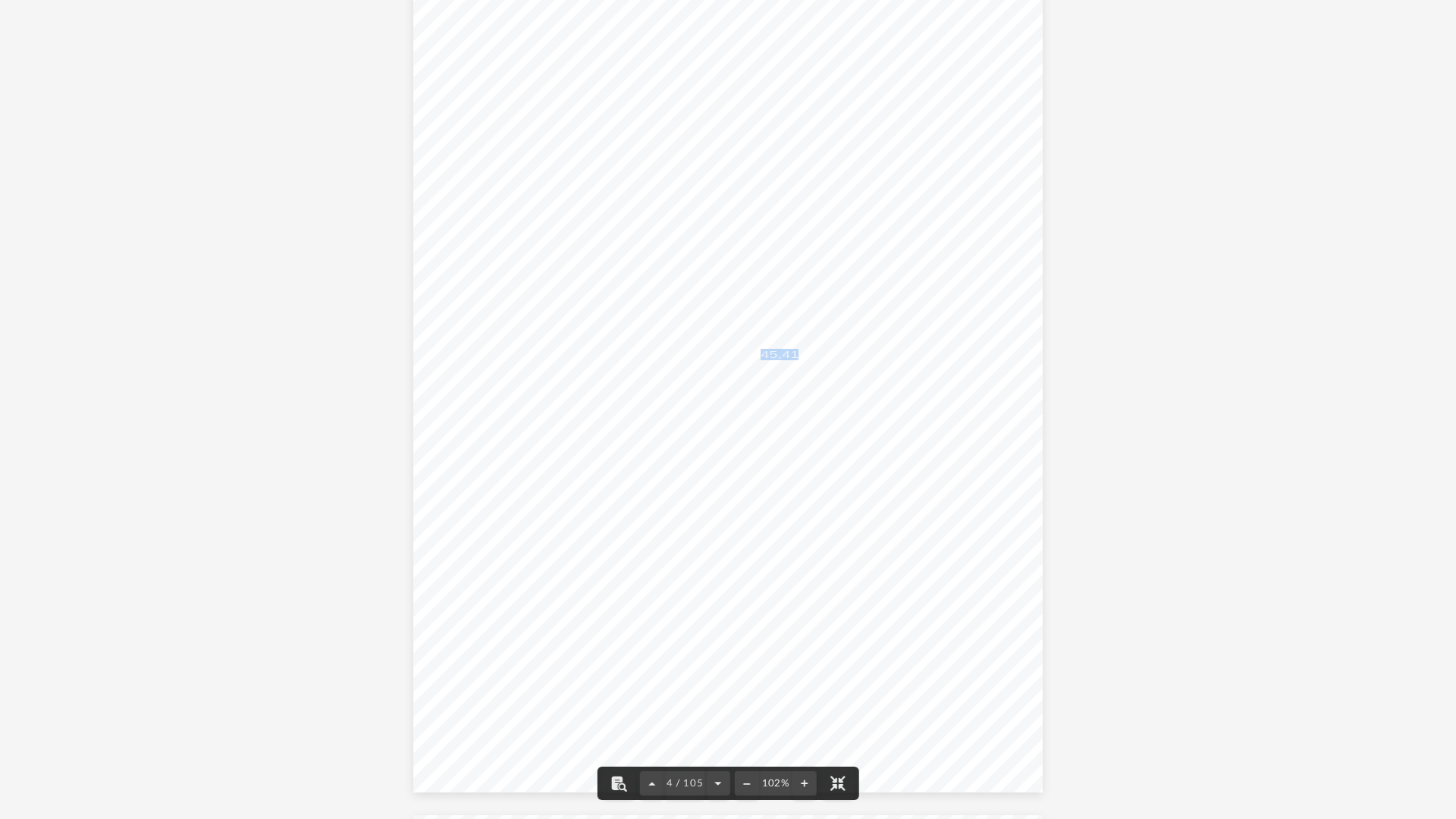
click at [797, 359] on span "45,414." at bounding box center [785, 354] width 51 height 10
drag, startPoint x: 846, startPoint y: 354, endPoint x: 888, endPoint y: 357, distance: 42.1
click at [888, 357] on div "426301 [DATE] Tax Year Tax Year [DATE] Increase (Decrease) Description 2023 Nam…" at bounding box center [728, 385] width 630 height 815
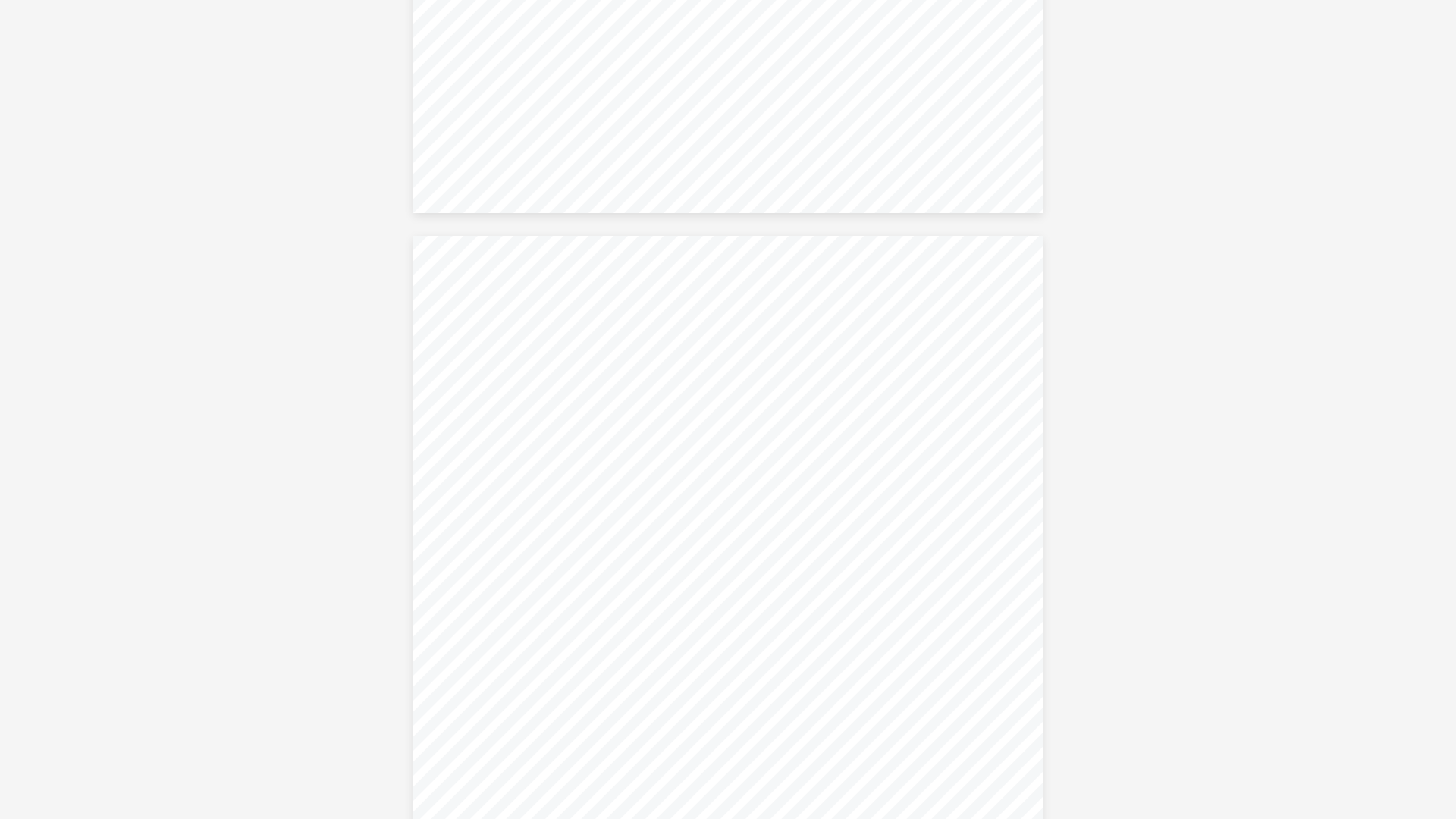
drag, startPoint x: 601, startPoint y: 385, endPoint x: 577, endPoint y: 353, distance: 40.0
click at [579, 353] on div "Married taxpayers filing jointly use Column A and Eligibility Income Table 2. S…" at bounding box center [728, 644] width 630 height 815
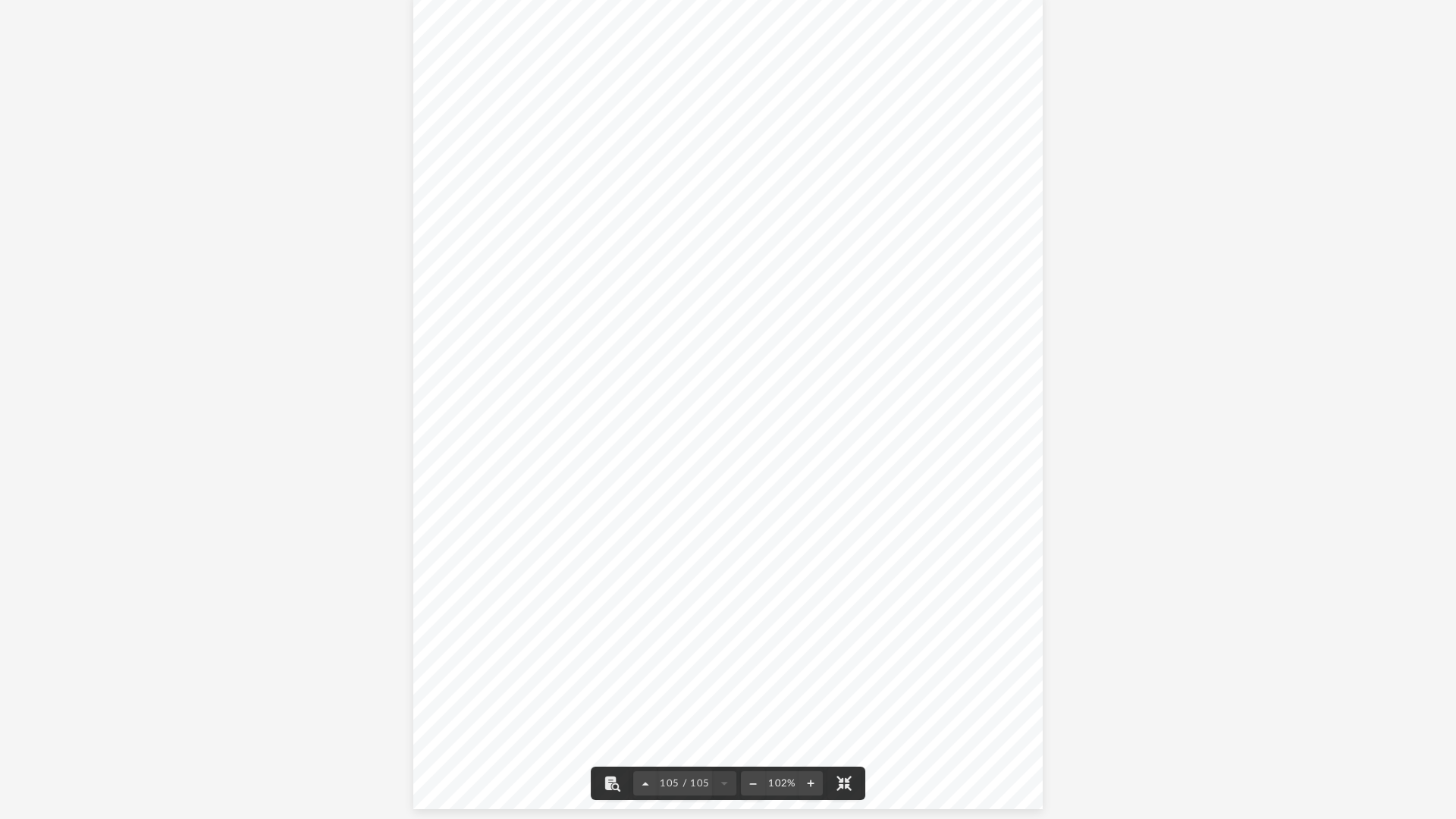
scroll to position [84028, 0]
click at [1006, 259] on div "REVIEW COPY }}}}}}}}}}}}}}}} }}}}}}}}}}} [PERSON_NAME] 425-31-5249 ~~~~~~~~~~~~…" at bounding box center [728, 400] width 630 height 815
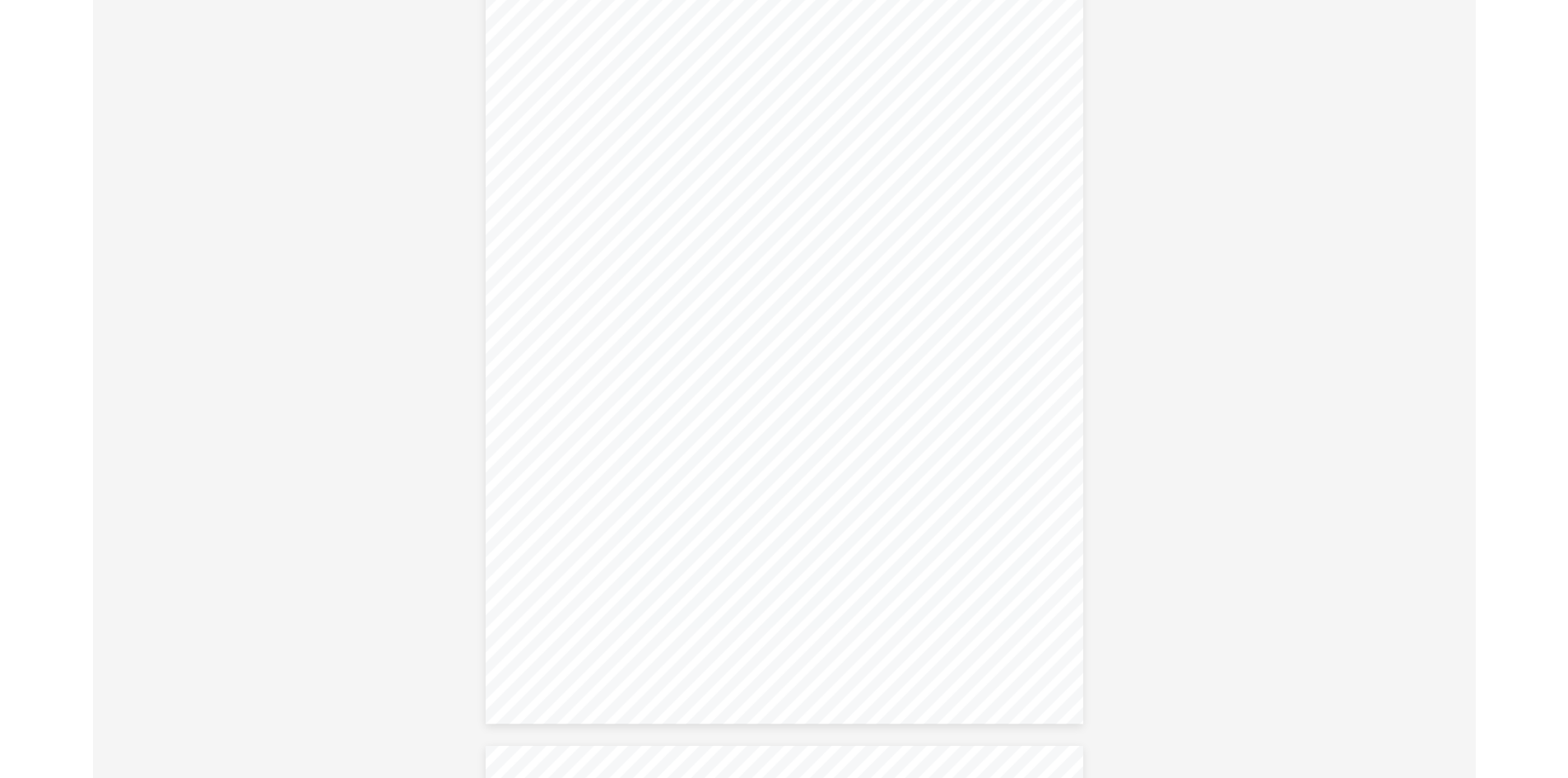
scroll to position [2718, 0]
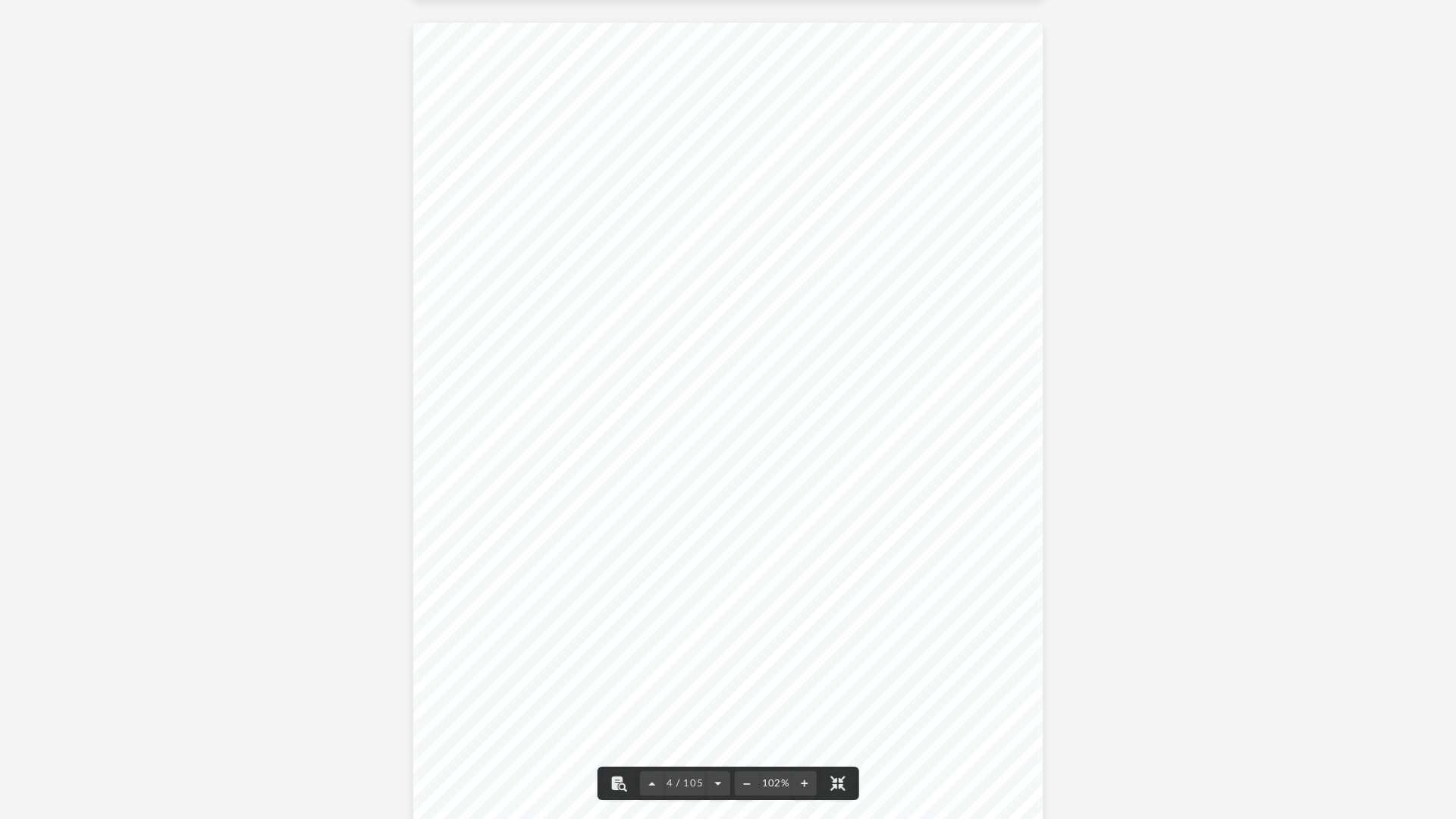
click at [923, 254] on span "COPY" at bounding box center [872, 293] width 174 height 200
click at [837, 716] on button "File preview" at bounding box center [837, 783] width 34 height 34
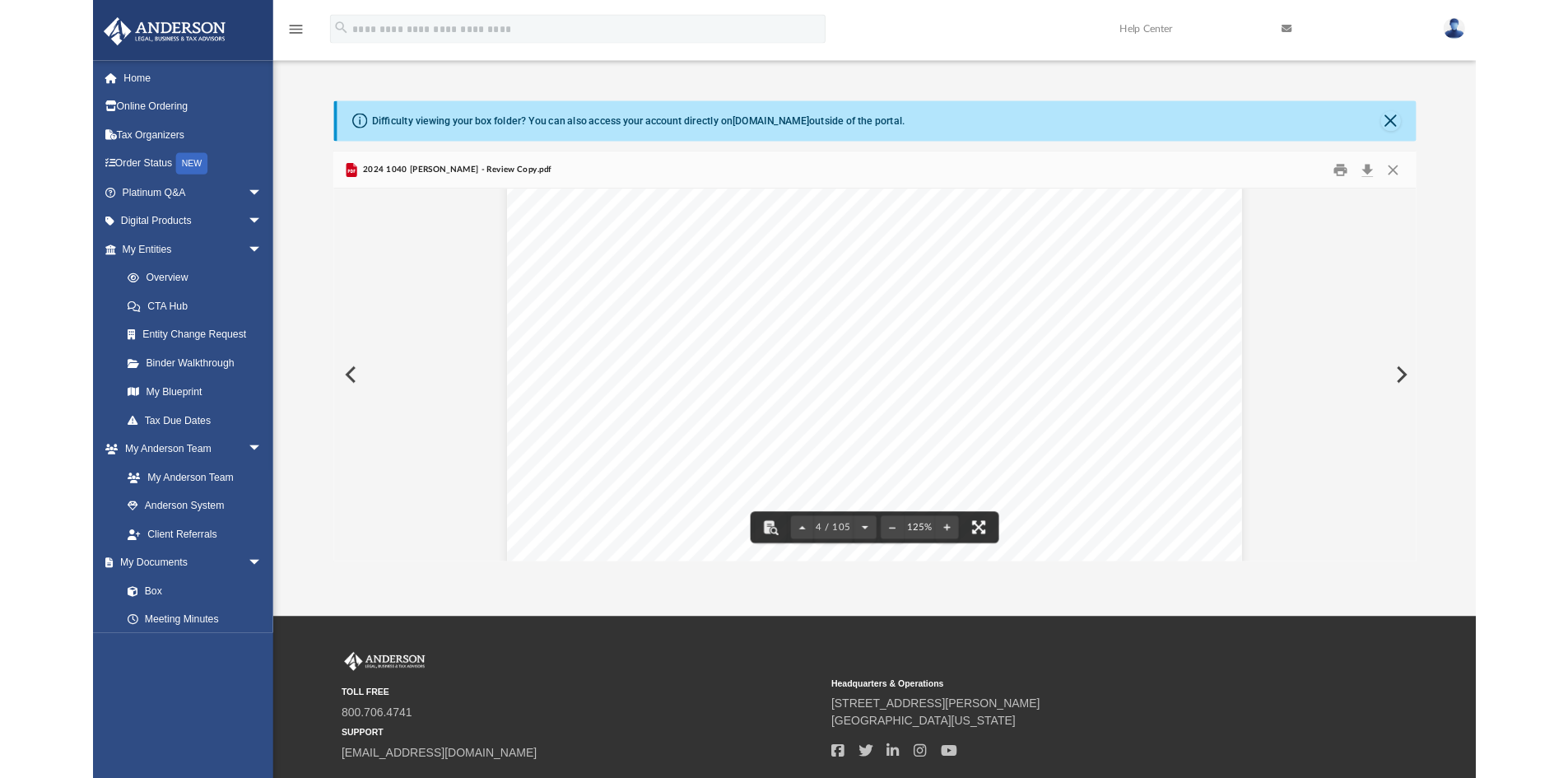
scroll to position [3335, 0]
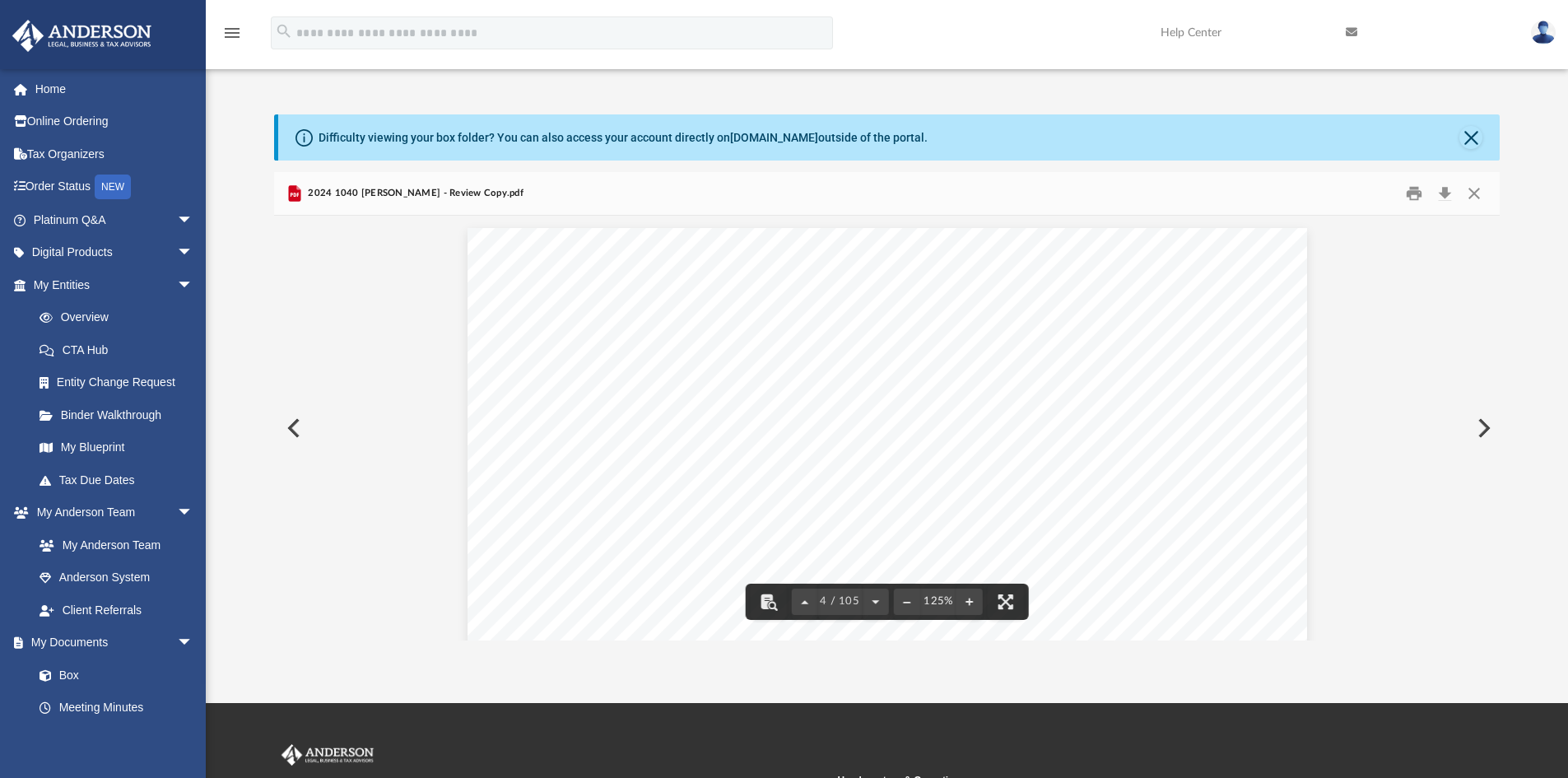
scroll to position [3335, 0]
